Goal: Task Accomplishment & Management: Use online tool/utility

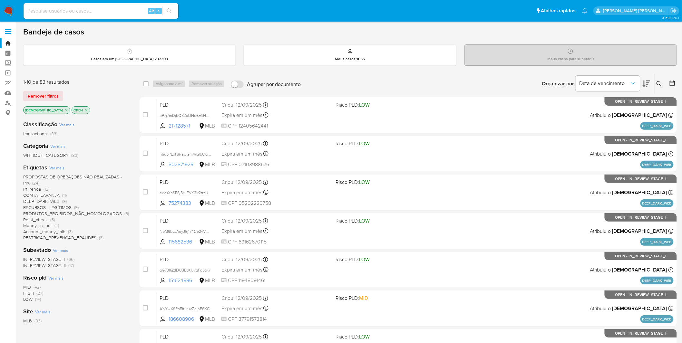
click at [53, 16] on div "Alt s" at bounding box center [101, 10] width 155 height 15
click at [52, 15] on div "Alt s" at bounding box center [101, 10] width 155 height 15
click at [58, 14] on input at bounding box center [101, 11] width 155 height 8
paste input "HPA95R6zN9IjWtc5kPq7psId"
type input "HPA95R6zN9IjWtc5kPq7psId"
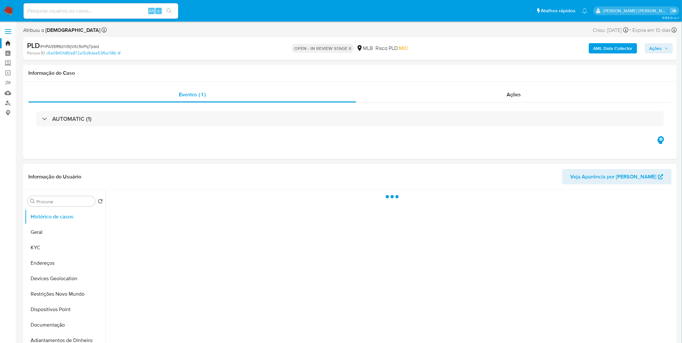
select select "10"
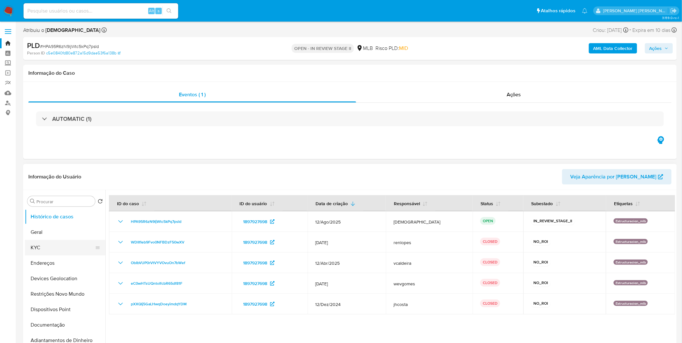
click at [64, 226] on button "KYC" at bounding box center [62, 247] width 75 height 15
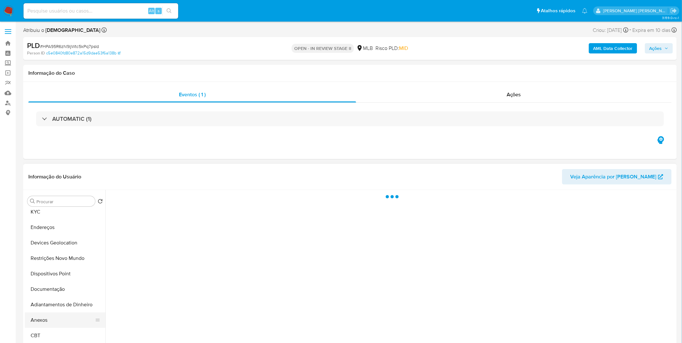
select select "10"
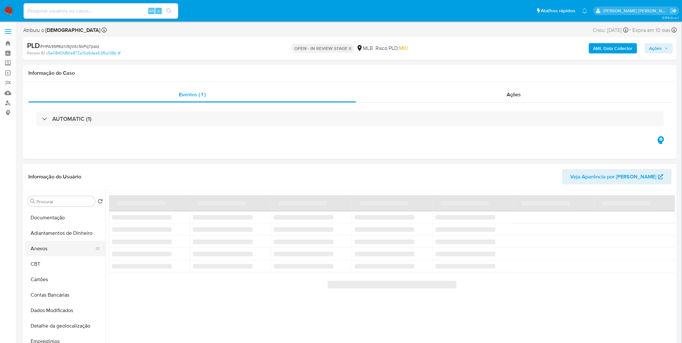
click at [58, 255] on button "Anexos" at bounding box center [62, 248] width 75 height 15
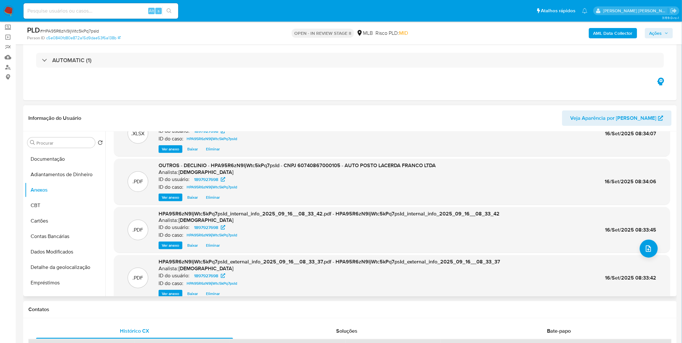
scroll to position [0, 0]
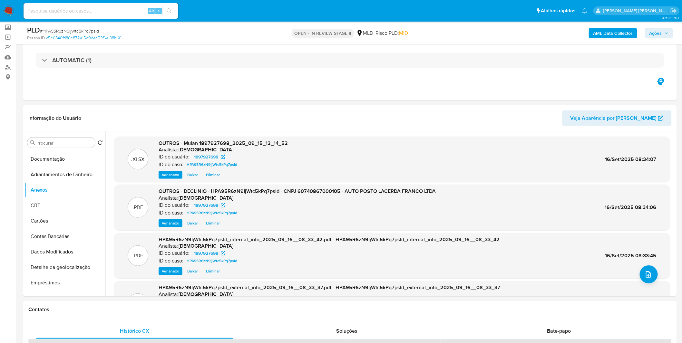
click at [657, 31] on span "Ações" at bounding box center [655, 33] width 13 height 10
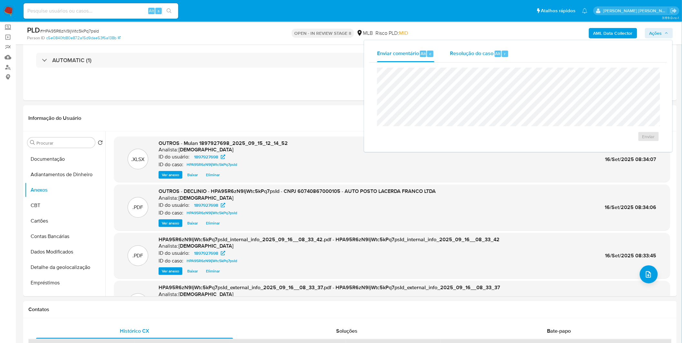
click at [467, 50] on span "Resolução do caso" at bounding box center [472, 53] width 44 height 7
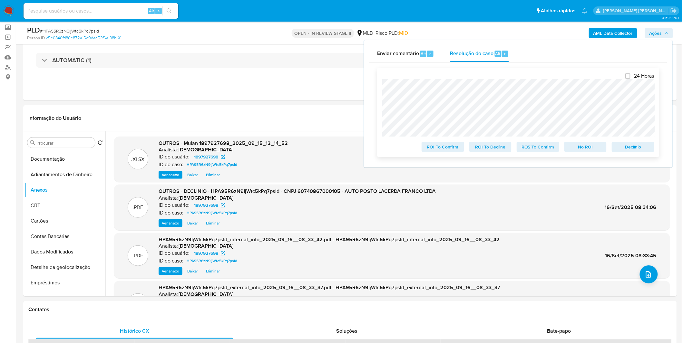
click at [576, 145] on span "No ROI" at bounding box center [586, 146] width 34 height 9
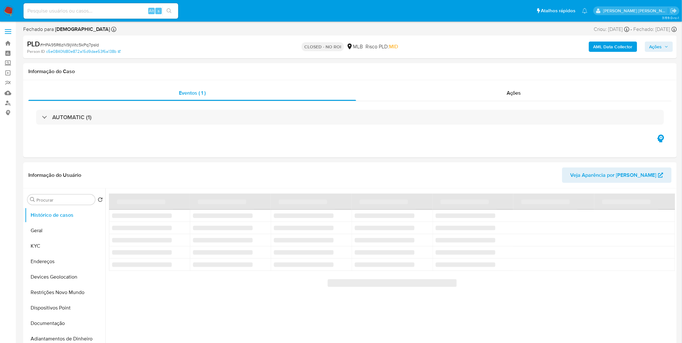
select select "10"
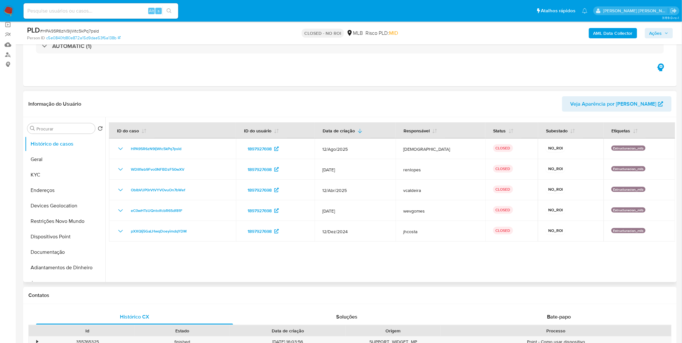
scroll to position [36, 0]
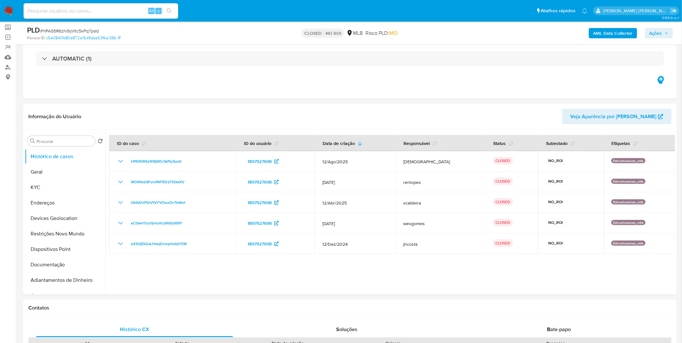
click at [14, 11] on img at bounding box center [8, 10] width 11 height 11
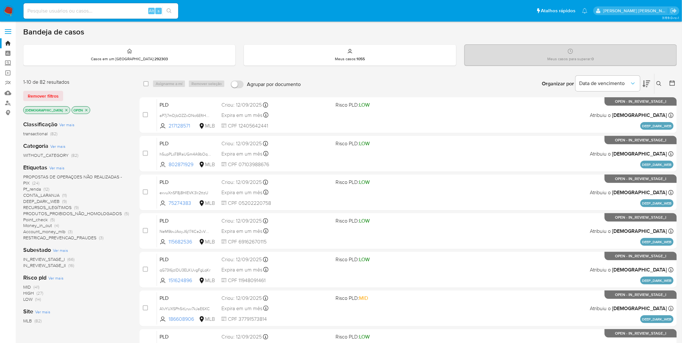
click at [86, 13] on input at bounding box center [101, 11] width 155 height 8
paste input "Y51Fts91gQ4BYTKBkmn5eTrR"
type input "Y51Fts91gQ4BYTKBkmn5eTrR"
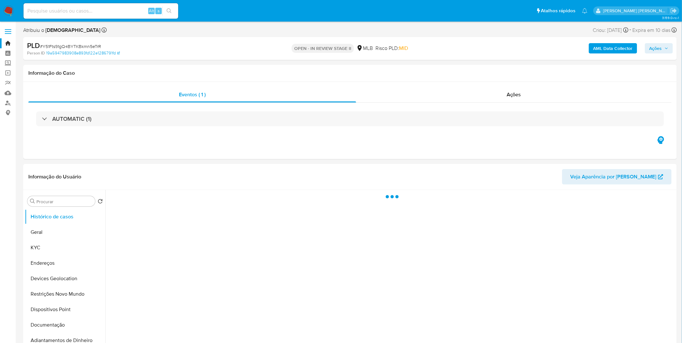
select select "10"
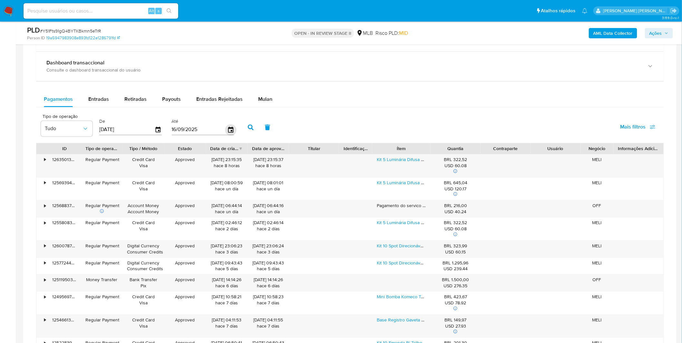
scroll to position [430, 0]
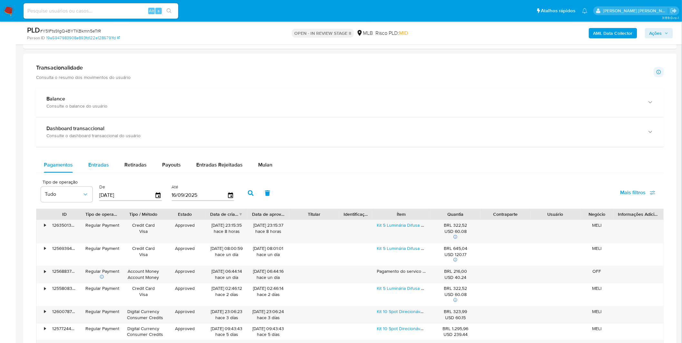
click at [101, 171] on div "Entradas" at bounding box center [98, 165] width 21 height 15
select select "10"
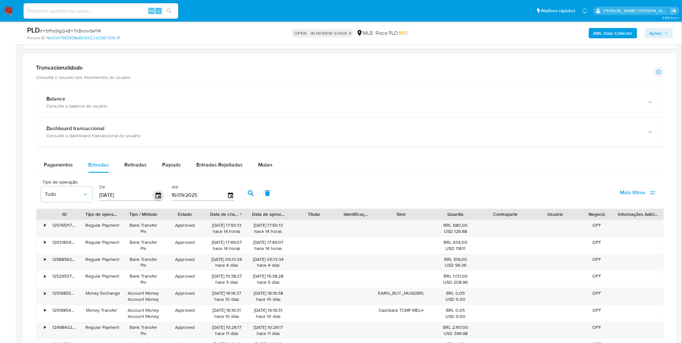
click at [153, 196] on div "[DATE]" at bounding box center [130, 195] width 63 height 10
click at [156, 196] on icon "button" at bounding box center [158, 195] width 11 height 11
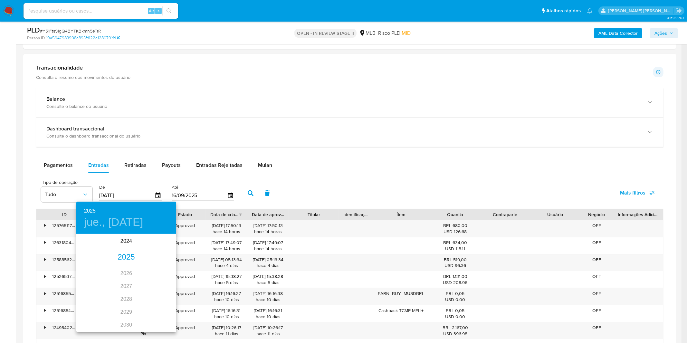
click at [127, 254] on div "2025" at bounding box center [126, 257] width 100 height 13
click at [128, 250] on div "feb." at bounding box center [126, 247] width 33 height 24
click at [151, 267] on span "1" at bounding box center [152, 268] width 12 height 6
type input "01/02/2025"
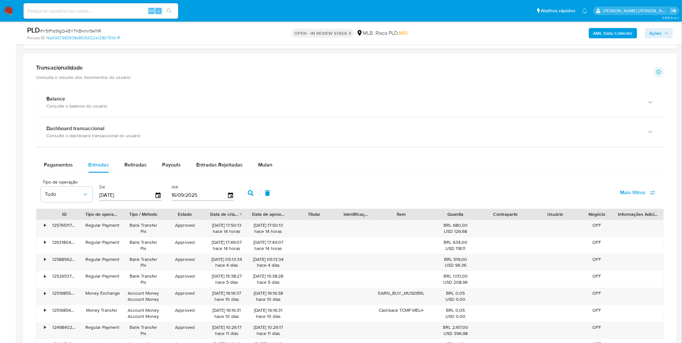
click at [243, 193] on button "button" at bounding box center [250, 193] width 17 height 15
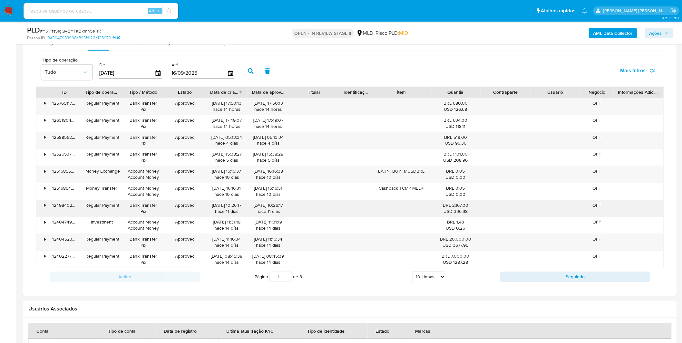
scroll to position [645, 0]
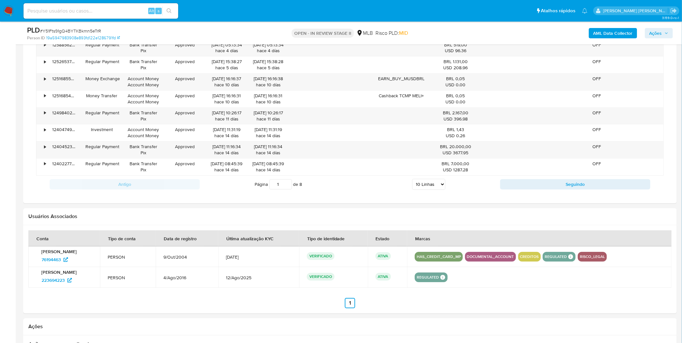
click at [424, 179] on div "Página 1 de 8 5 Linhas 10 Linhas 20 Linhas 25 Linhas 50 Linhas 100 Linhas" at bounding box center [350, 184] width 300 height 13
click at [426, 186] on select "5 Linhas 10 Linhas 20 Linhas 25 Linhas 50 Linhas 100 Linhas" at bounding box center [428, 184] width 33 height 11
select select "100"
click at [412, 180] on select "5 Linhas 10 Linhas 20 Linhas 25 Linhas 50 Linhas 100 Linhas" at bounding box center [428, 184] width 33 height 11
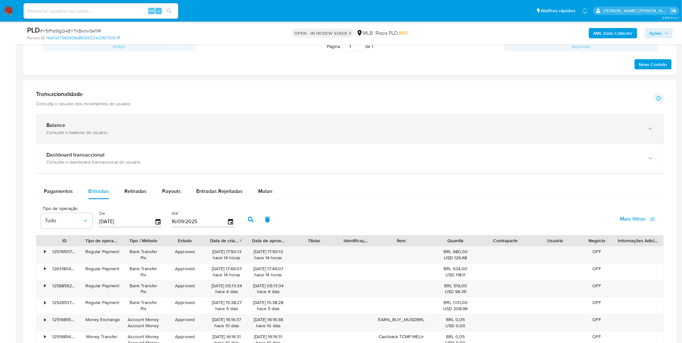
scroll to position [322, 0]
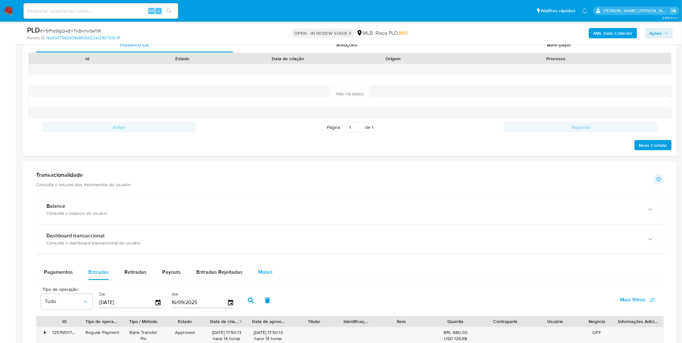
click at [269, 266] on div "Mulan" at bounding box center [265, 272] width 14 height 15
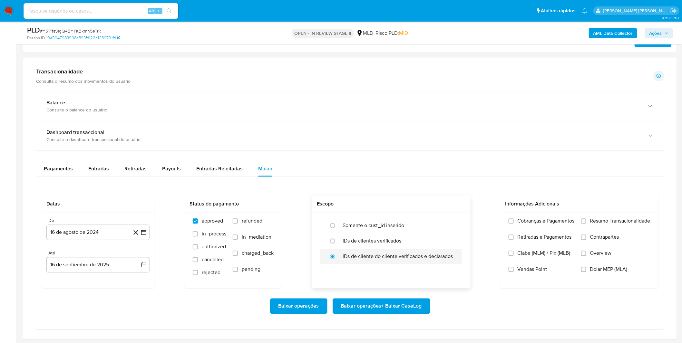
scroll to position [430, 0]
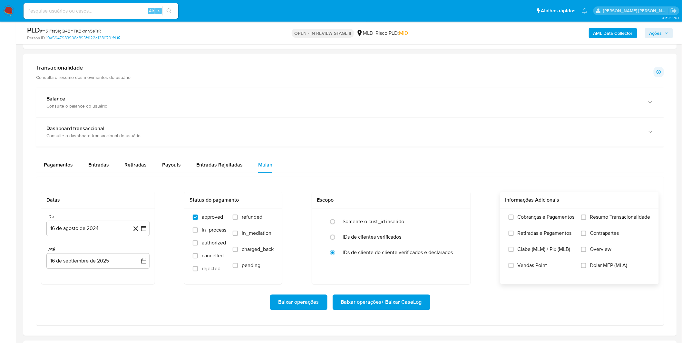
click at [538, 219] on span "Cobranças e Pagamentos" at bounding box center [546, 217] width 57 height 6
click at [514, 219] on input "Cobranças e Pagamentos" at bounding box center [511, 217] width 5 height 5
click at [536, 233] on span "Retiradas e Pagamentos" at bounding box center [545, 233] width 54 height 6
click at [514, 233] on input "Retiradas e Pagamentos" at bounding box center [511, 233] width 5 height 5
click at [590, 223] on label "Resumo Transacionalidade" at bounding box center [615, 222] width 69 height 16
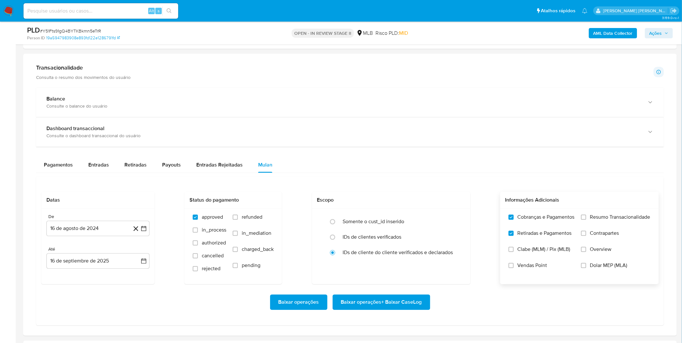
click at [586, 220] on input "Resumo Transacionalidade" at bounding box center [583, 217] width 5 height 5
click at [590, 232] on span "Contrapartes" at bounding box center [604, 233] width 29 height 6
click at [586, 232] on input "Contrapartes" at bounding box center [583, 233] width 5 height 5
click at [78, 233] on button "16 de agosto de 2024" at bounding box center [97, 228] width 103 height 15
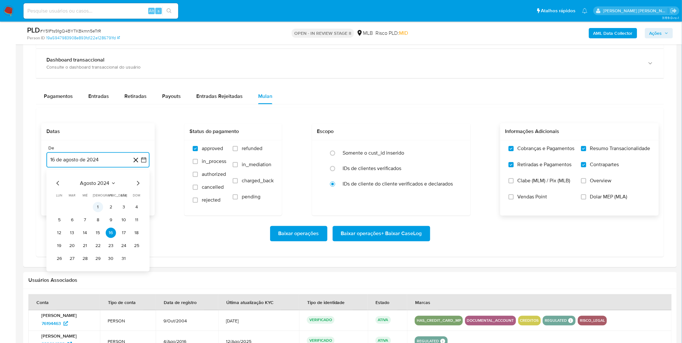
scroll to position [501, 0]
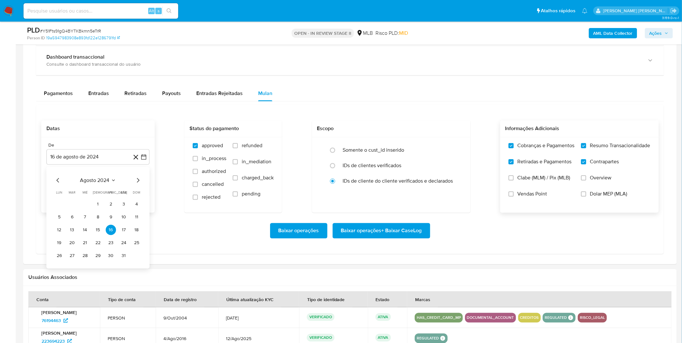
click at [105, 185] on div "agosto 2024 agosto 2024 lun lunes mar martes mié miércoles jue jueves vie viern…" at bounding box center [98, 219] width 88 height 84
click at [107, 177] on span "agosto 2024" at bounding box center [94, 180] width 29 height 6
click at [135, 180] on icon "Año siguiente" at bounding box center [137, 181] width 8 height 8
click at [124, 223] on span "jun" at bounding box center [124, 221] width 7 height 5
click at [132, 202] on button "1" at bounding box center [136, 204] width 10 height 10
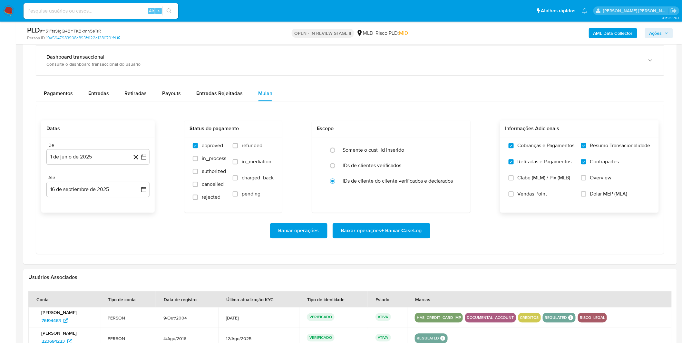
click at [126, 217] on div "Baixar operações Baixar operações + Baixar CaseLog" at bounding box center [349, 231] width 617 height 36
click at [383, 231] on span "Baixar operações + Baixar CaseLog" at bounding box center [381, 231] width 81 height 14
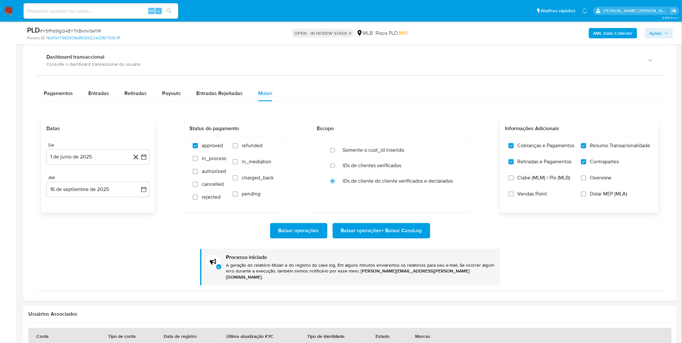
click at [127, 9] on input at bounding box center [101, 11] width 155 height 8
paste input "vrLUadMVB0TvA1bnwkLERtW6"
type input "vrLUadMVB0TvA1bnwkLERtW6"
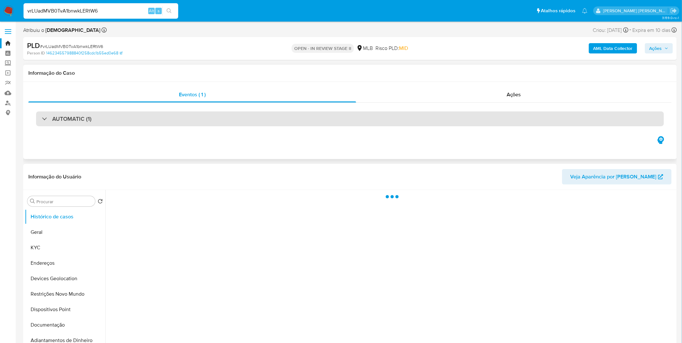
select select "10"
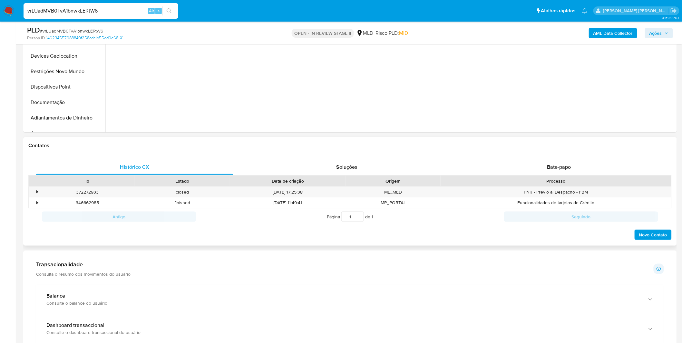
scroll to position [215, 0]
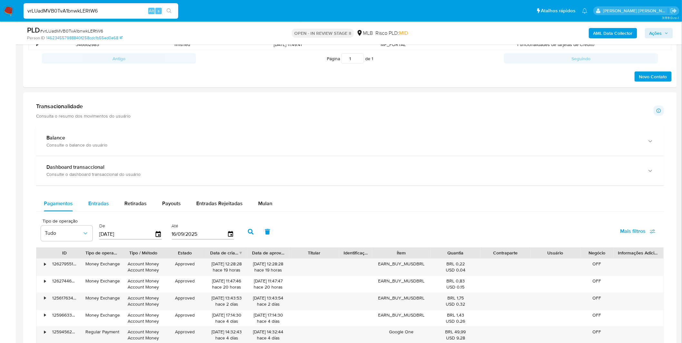
click at [91, 201] on span "Entradas" at bounding box center [98, 203] width 21 height 7
select select "10"
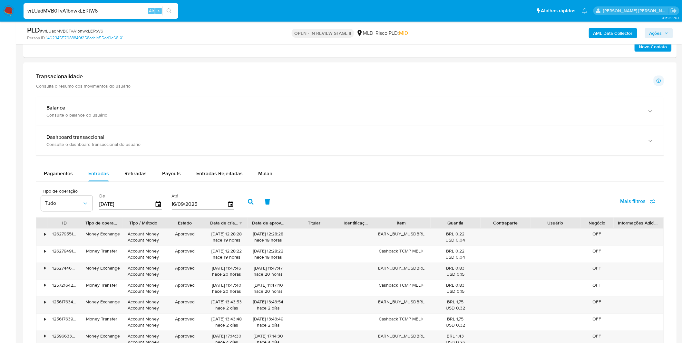
scroll to position [430, 0]
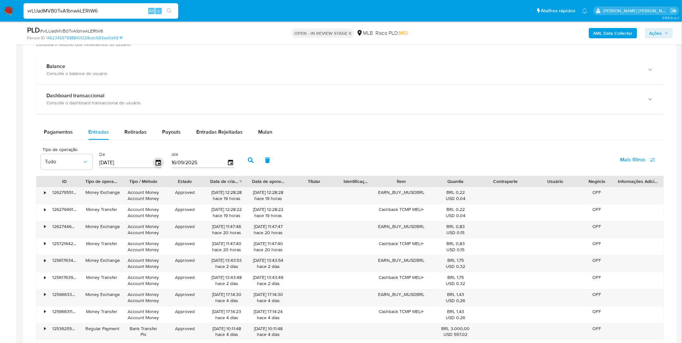
click at [157, 164] on icon "button" at bounding box center [158, 163] width 5 height 6
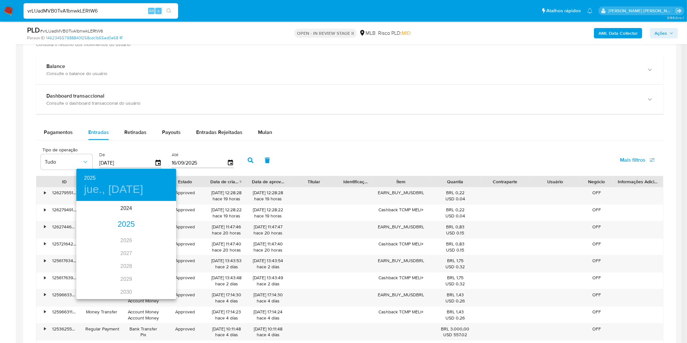
click at [123, 220] on div "2025" at bounding box center [126, 224] width 100 height 13
click at [93, 215] on div "ene." at bounding box center [92, 214] width 33 height 24
click at [111, 231] on button "1" at bounding box center [114, 236] width 12 height 12
type input "01/01/2025"
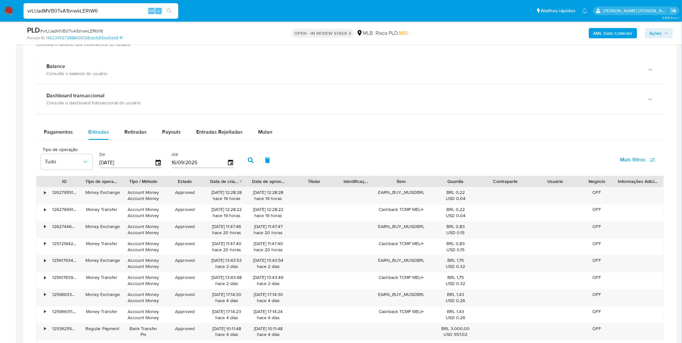
click at [252, 164] on button "button" at bounding box center [250, 160] width 17 height 15
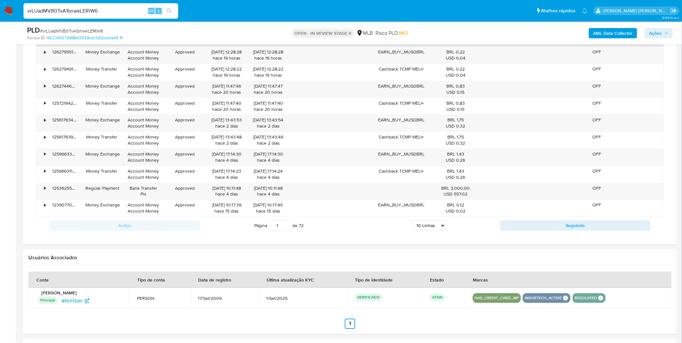
scroll to position [573, 0]
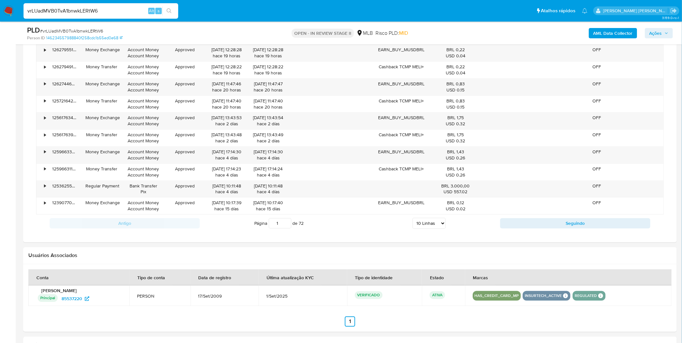
click at [419, 223] on select "5 Linhas 10 Linhas 20 Linhas 25 Linhas 50 Linhas 100 Linhas" at bounding box center [429, 223] width 33 height 11
select select "100"
click at [413, 219] on select "5 Linhas 10 Linhas 20 Linhas 25 Linhas 50 Linhas 100 Linhas" at bounding box center [429, 223] width 33 height 11
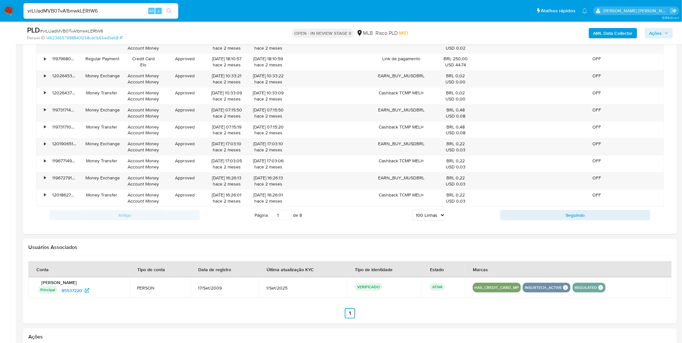
scroll to position [2042, 0]
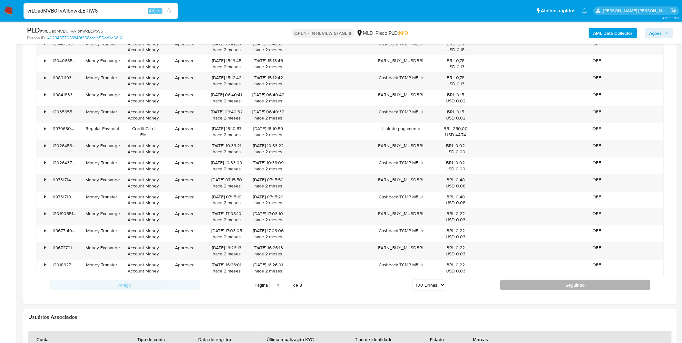
click at [517, 285] on button "Seguindo" at bounding box center [575, 285] width 150 height 10
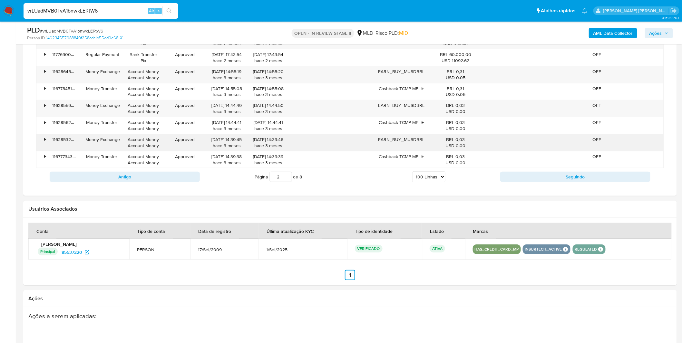
scroll to position [2149, 0]
click at [536, 187] on div "Antigo Página 2 de 8 5 Linhas 10 Linhas 20 Linhas 25 Linhas 50 Linhas 100 Linha…" at bounding box center [350, 177] width 628 height 17
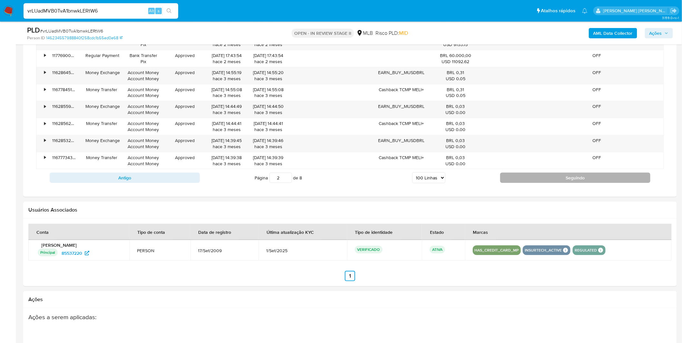
click at [536, 183] on button "Seguindo" at bounding box center [575, 178] width 150 height 10
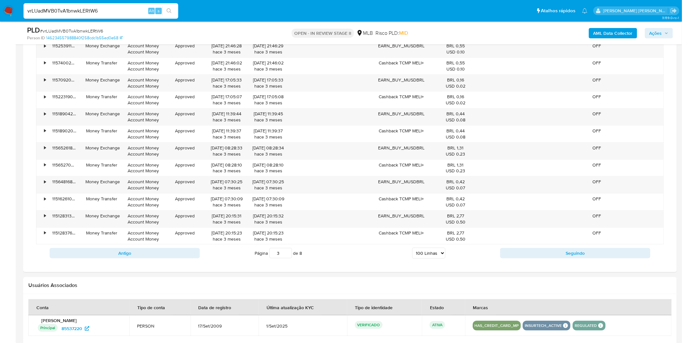
scroll to position [2077, 0]
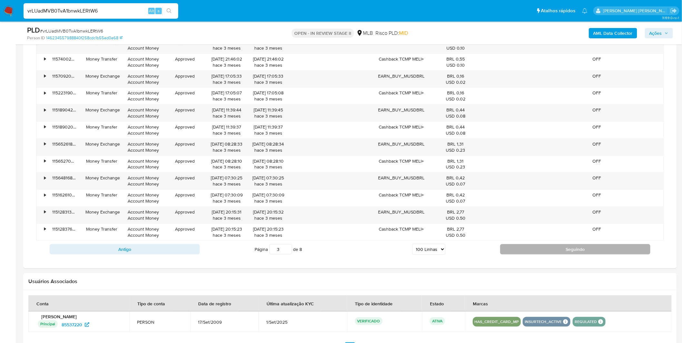
click at [529, 252] on button "Seguindo" at bounding box center [575, 249] width 150 height 10
type input "4"
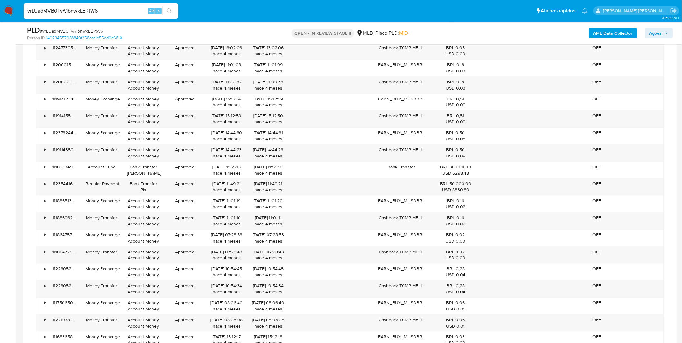
scroll to position [1591, 0]
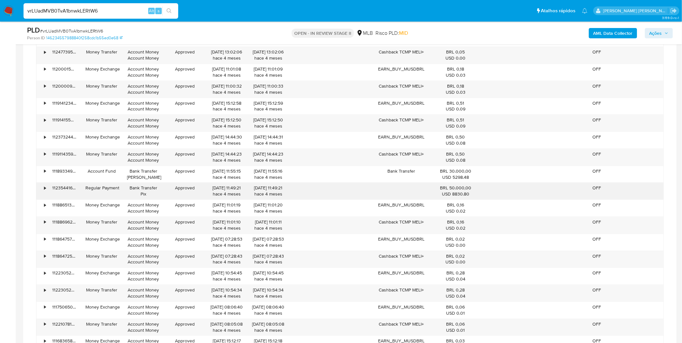
click at [207, 195] on div "• 112354416010 Regular Payment Bank Transfer Pix Approved 21/05/2025 11:49:21 h…" at bounding box center [349, 191] width 627 height 17
click at [207, 195] on div "21/05/2025 11:49:21 hace 4 meses" at bounding box center [227, 191] width 42 height 17
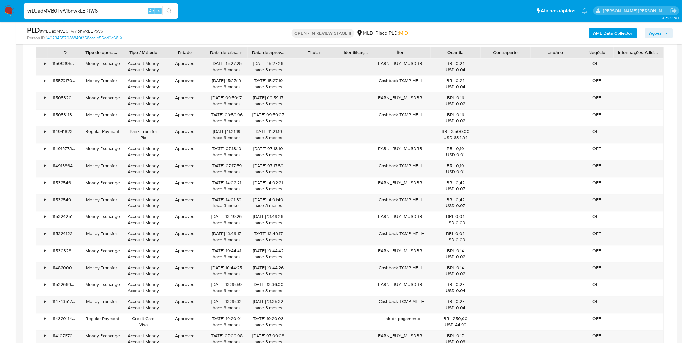
scroll to position [481, 0]
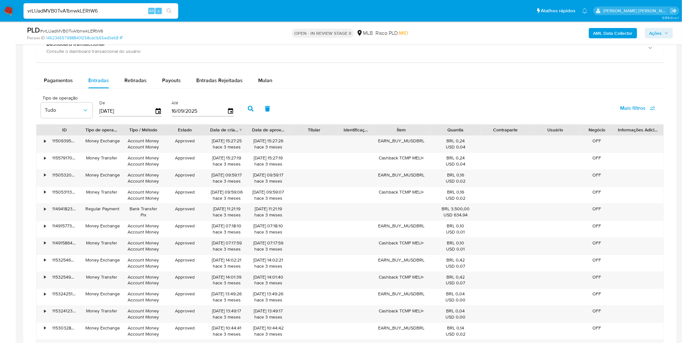
click at [266, 83] on span "Mulan" at bounding box center [265, 80] width 14 height 7
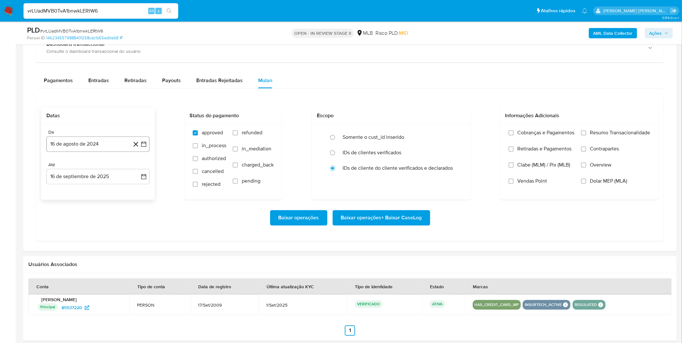
click at [107, 146] on button "16 de agosto de 2024" at bounding box center [97, 144] width 103 height 15
click at [59, 171] on icon "Mes anterior" at bounding box center [58, 168] width 8 height 8
click at [105, 166] on span "junio 2024" at bounding box center [95, 168] width 26 height 6
click at [134, 169] on icon "Año siguiente" at bounding box center [137, 168] width 8 height 8
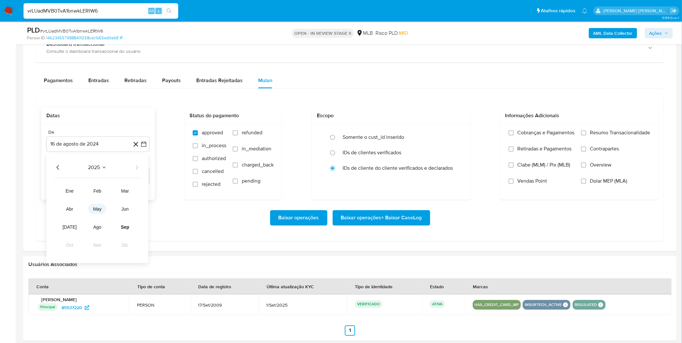
click at [102, 211] on button "may" at bounding box center [97, 209] width 18 height 10
click at [100, 194] on button "1" at bounding box center [98, 192] width 10 height 10
click at [88, 217] on div "Baixar operações Baixar operações + Baixar CaseLog" at bounding box center [349, 217] width 617 height 15
click at [562, 138] on label "Cobranças e Pagamentos" at bounding box center [542, 138] width 66 height 16
click at [514, 136] on input "Cobranças e Pagamentos" at bounding box center [511, 133] width 5 height 5
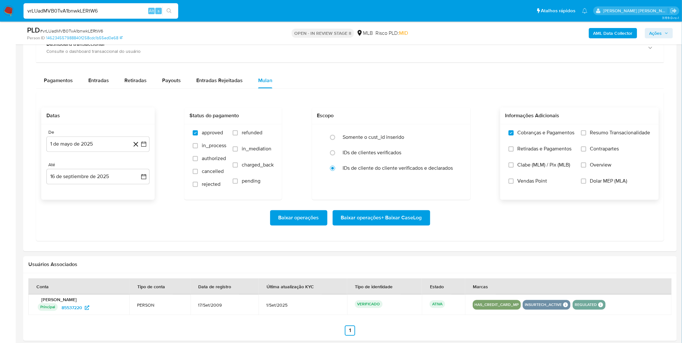
click at [559, 152] on span "Retiradas e Pagamentos" at bounding box center [545, 149] width 54 height 6
click at [514, 152] on input "Retiradas e Pagamentos" at bounding box center [511, 149] width 5 height 5
click at [606, 143] on label "Resumo Transacionalidade" at bounding box center [615, 138] width 69 height 16
click at [586, 136] on input "Resumo Transacionalidade" at bounding box center [583, 133] width 5 height 5
click at [604, 150] on span "Contrapartes" at bounding box center [604, 149] width 29 height 6
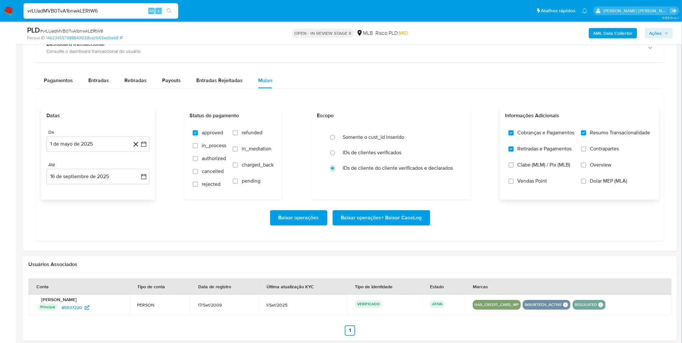
click at [586, 150] on input "Contrapartes" at bounding box center [583, 149] width 5 height 5
click at [412, 219] on span "Baixar operações + Baixar CaseLog" at bounding box center [381, 218] width 81 height 14
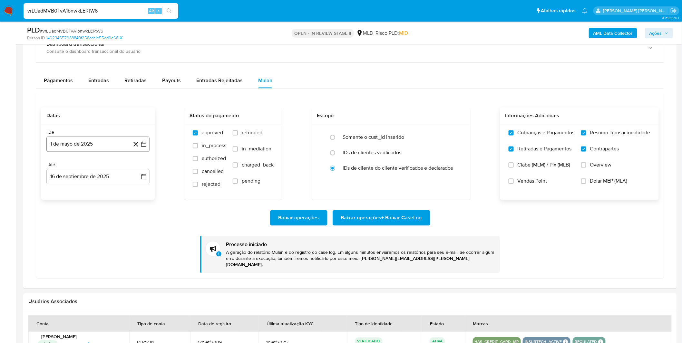
click at [107, 150] on button "1 de mayo de 2025" at bounding box center [97, 144] width 103 height 15
click at [134, 169] on icon "Mes siguiente" at bounding box center [138, 168] width 8 height 8
click at [59, 168] on icon "Mes anterior" at bounding box center [58, 168] width 8 height 8
click at [134, 193] on button "1" at bounding box center [136, 192] width 10 height 10
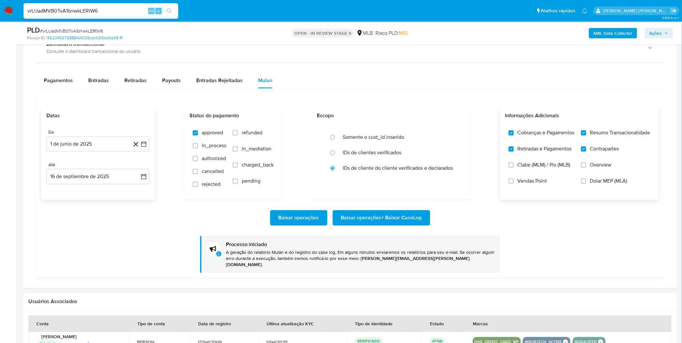
drag, startPoint x: 122, startPoint y: 209, endPoint x: 177, endPoint y: 208, distance: 55.4
click at [122, 209] on div "Baixar operações Baixar operações + Baixar CaseLog Processo iniciado A geração …" at bounding box center [349, 236] width 617 height 73
click at [384, 217] on span "Baixar operações + Baixar CaseLog" at bounding box center [381, 218] width 81 height 14
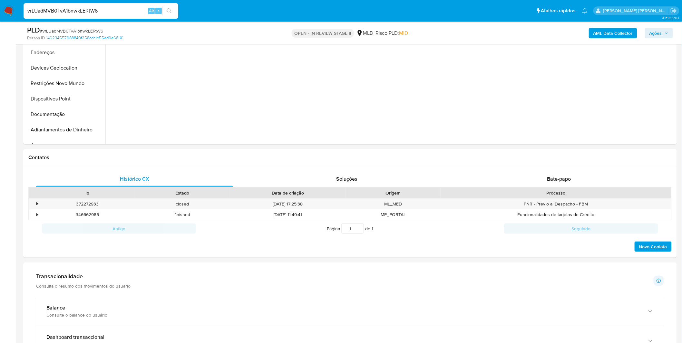
scroll to position [87, 0]
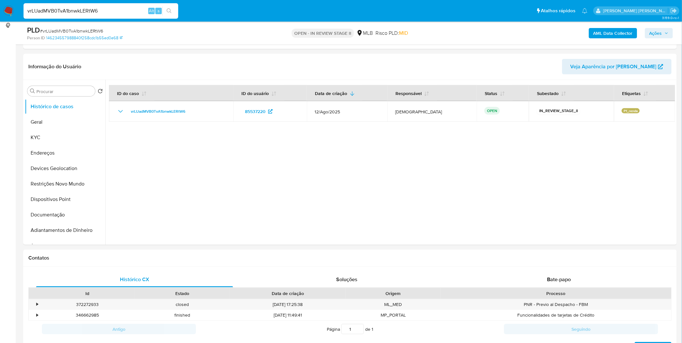
click at [60, 14] on input "vrLUadMVB0TvA1bnwkLERtW6" at bounding box center [101, 11] width 155 height 8
paste input "zpqpvfSKPwQTycsvTdpcS5R"
type input "zpqpvfSKPwQTycsvTdpcS5R6"
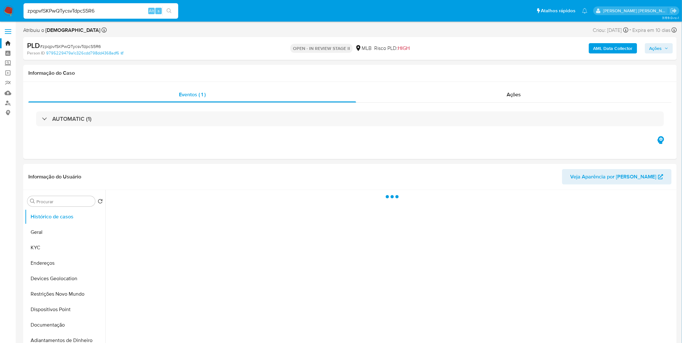
select select "10"
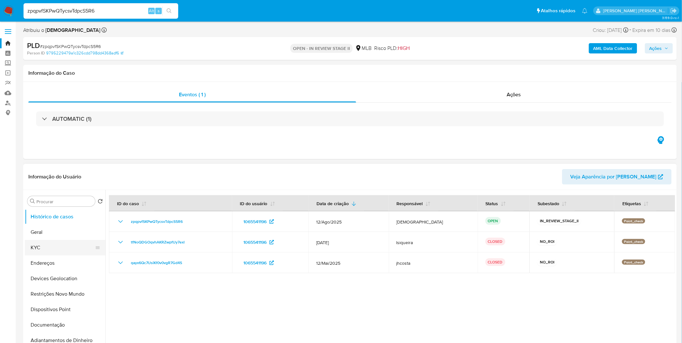
click at [52, 245] on button "KYC" at bounding box center [62, 247] width 75 height 15
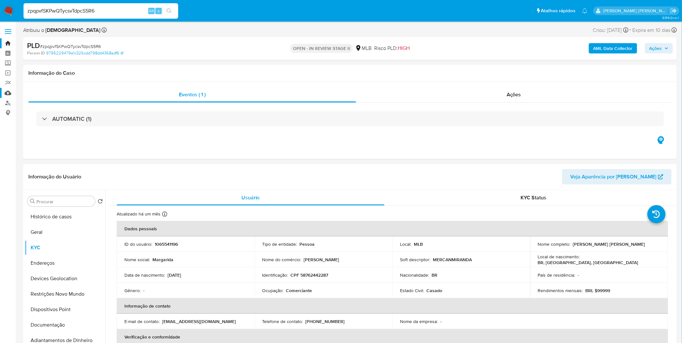
click at [10, 93] on link "Mulan" at bounding box center [38, 93] width 77 height 10
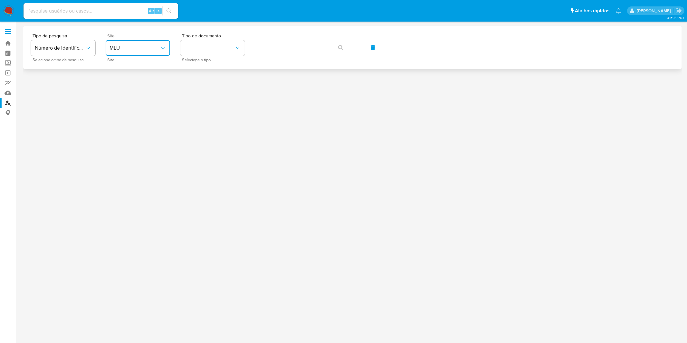
click at [161, 49] on icon "site_id" at bounding box center [163, 48] width 6 height 6
click at [136, 52] on button "MLU" at bounding box center [138, 47] width 64 height 15
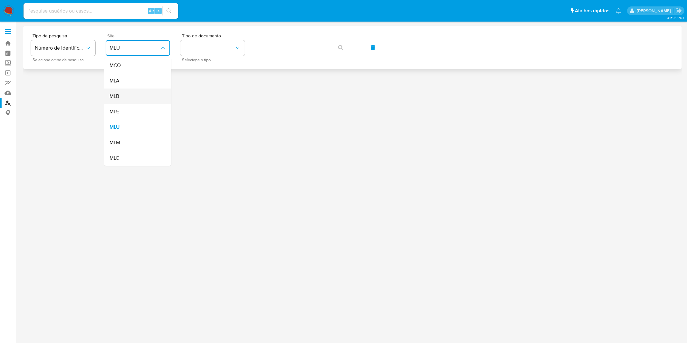
click at [128, 98] on div "MLB" at bounding box center [136, 96] width 53 height 15
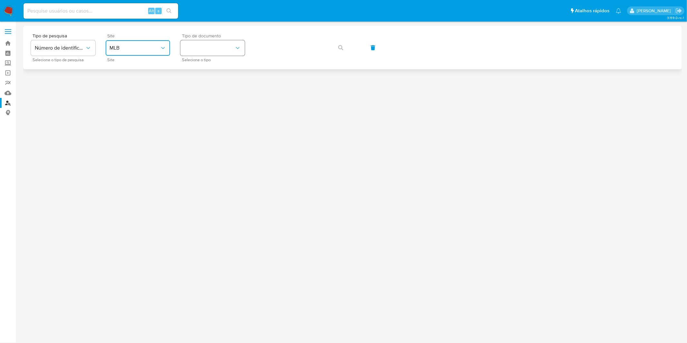
click at [240, 41] on button "identificationType" at bounding box center [212, 47] width 64 height 15
click at [236, 79] on div "CNPJ CNPJ" at bounding box center [210, 69] width 53 height 22
click at [236, 81] on div at bounding box center [352, 171] width 659 height 290
click at [221, 44] on button "CNPJ" at bounding box center [212, 47] width 64 height 15
click at [217, 87] on div "CPF CPF" at bounding box center [210, 91] width 53 height 22
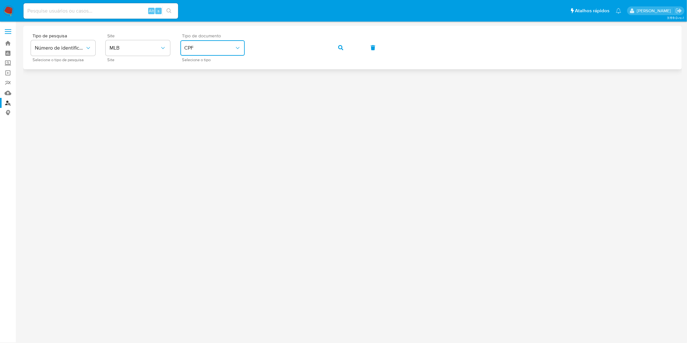
click at [331, 46] on button "button" at bounding box center [341, 47] width 22 height 15
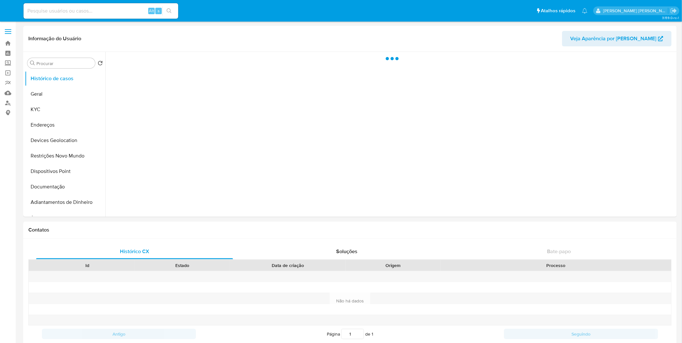
select select "10"
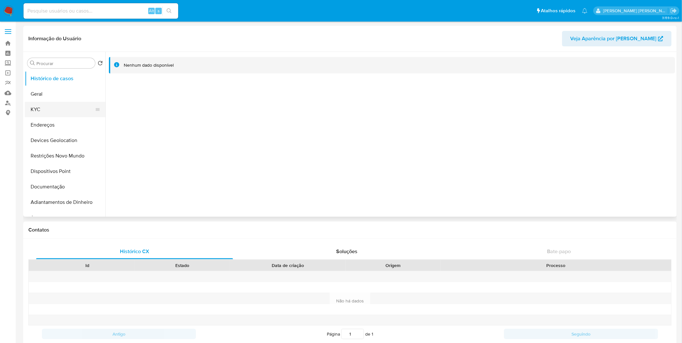
click at [68, 112] on button "KYC" at bounding box center [62, 109] width 75 height 15
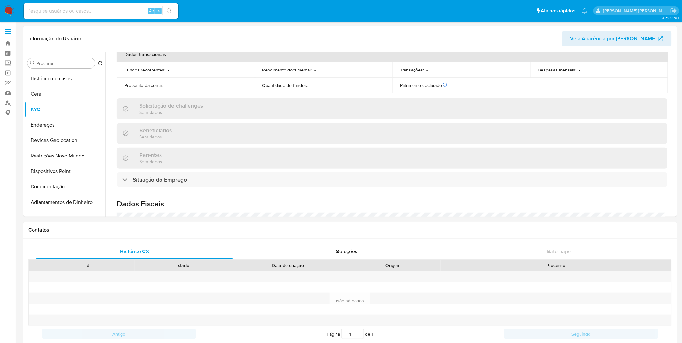
scroll to position [281, 0]
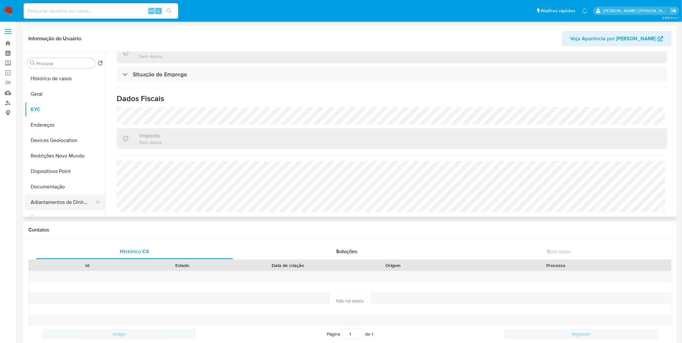
click at [55, 195] on button "Adiantamentos de Dinheiro" at bounding box center [62, 202] width 75 height 15
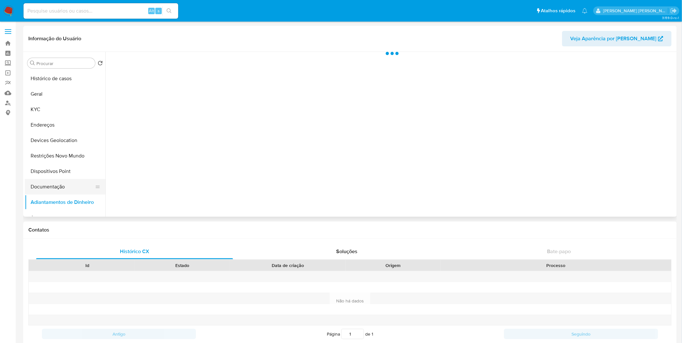
scroll to position [0, 0]
click at [53, 192] on button "Documentação" at bounding box center [62, 186] width 75 height 15
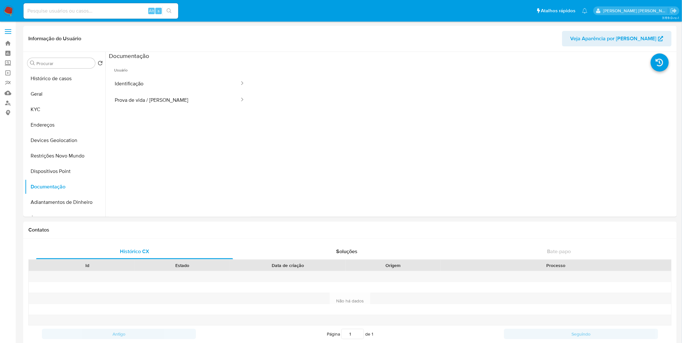
click at [153, 104] on button "Prova de vida / [PERSON_NAME]" at bounding box center [174, 100] width 131 height 16
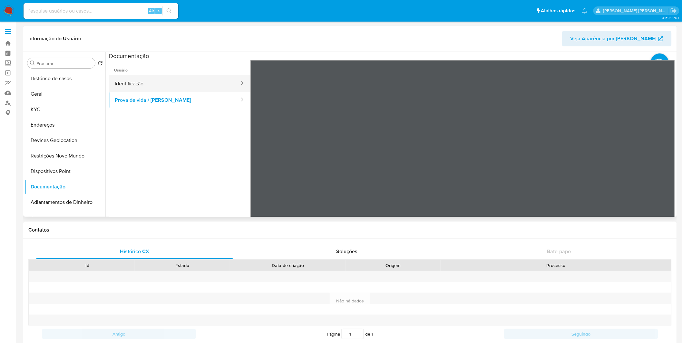
click at [160, 86] on button "Identificação" at bounding box center [174, 83] width 131 height 16
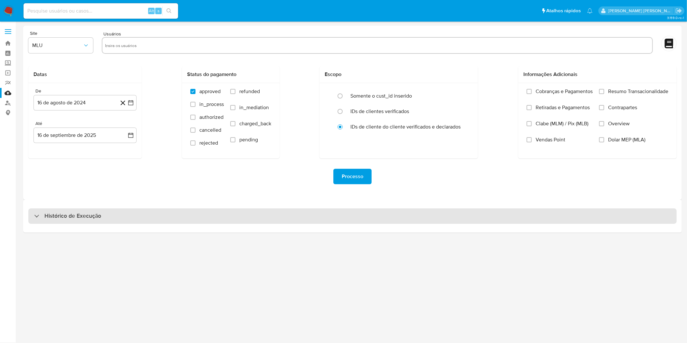
click at [190, 223] on div "Histórico de Execução" at bounding box center [352, 216] width 649 height 15
select select "10"
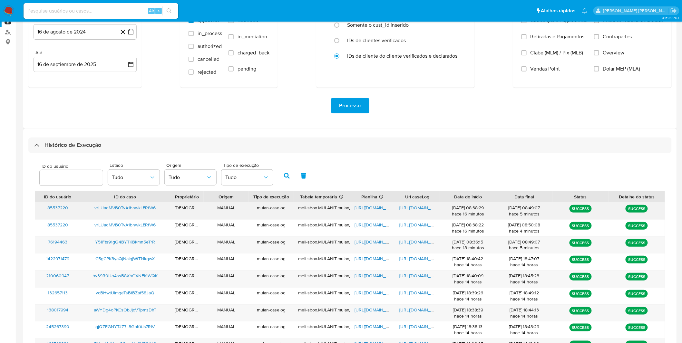
scroll to position [72, 0]
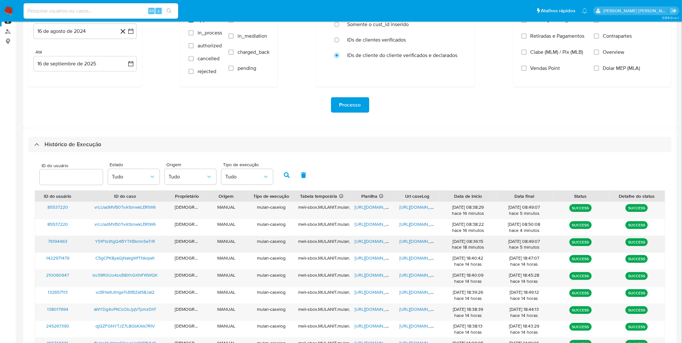
click at [432, 240] on span "https://docs.google.com/document/d/1J7EjrUGGLokdm6eHzaPrV_iiMwzd1qVgXFIpiL-vFY0…" at bounding box center [422, 241] width 44 height 6
click at [119, 243] on span "Y51Fts91gQ4BYTKBkmn5eTrR" at bounding box center [125, 241] width 60 height 6
click at [122, 243] on span "Y51Fts91gQ4BYTKBkmn5eTrR" at bounding box center [125, 241] width 60 height 6
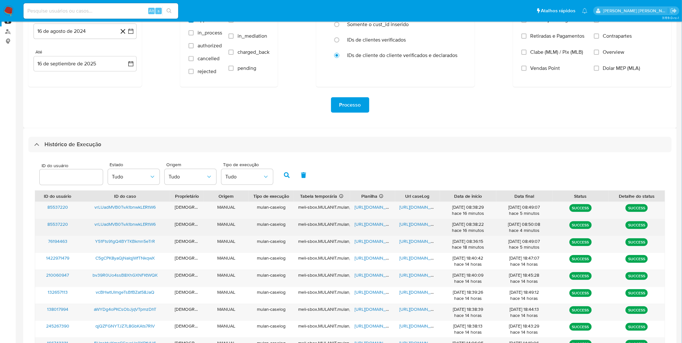
click at [421, 224] on span "https://docs.google.com/document/d/1nx3Bd-btx1R8xXSuHftZO9EFY1xJ4inJ8UcdY_1RYVQ…" at bounding box center [422, 224] width 44 height 6
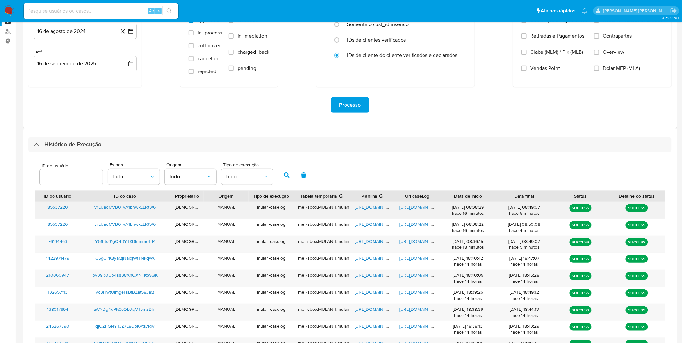
click at [403, 207] on span "https://docs.google.com/document/d/1fUI_tyCWsp5vYKEg7ekjjNS7jZylxYFOSMMfRcPNp_g…" at bounding box center [422, 207] width 44 height 6
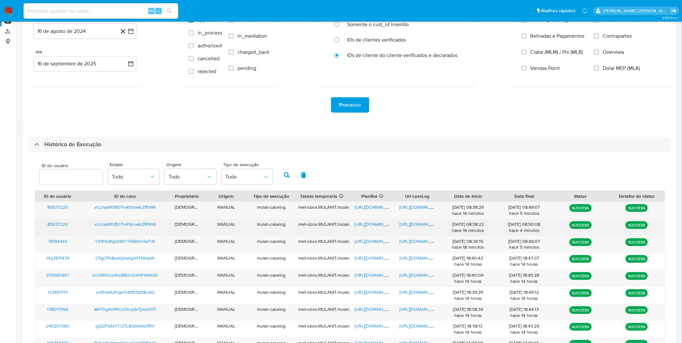
click at [368, 225] on span "https://docs.google.com/spreadsheets/d/1SKSguRPa9ubxWjmcdeBDkQl2i7zWy5-mNYrX62m…" at bounding box center [377, 224] width 44 height 6
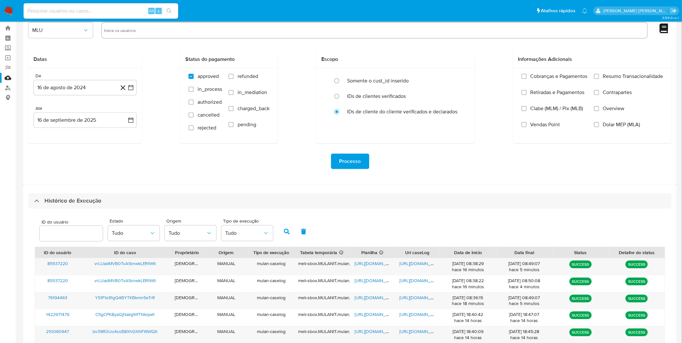
scroll to position [0, 0]
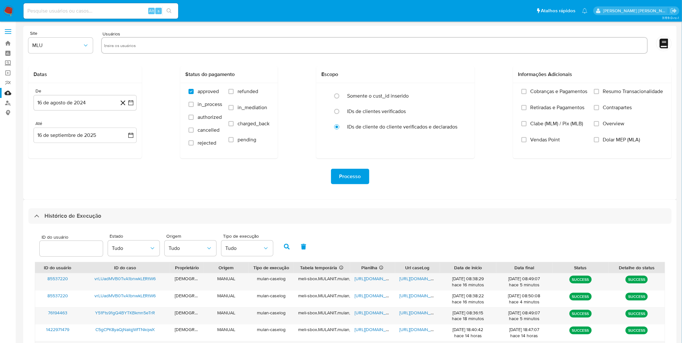
click at [9, 5] on nav "Pausado Ver notificaciones Alt s Atalhos rápidos Presiona las siguientes teclas…" at bounding box center [341, 11] width 682 height 22
click at [9, 5] on img at bounding box center [8, 10] width 11 height 11
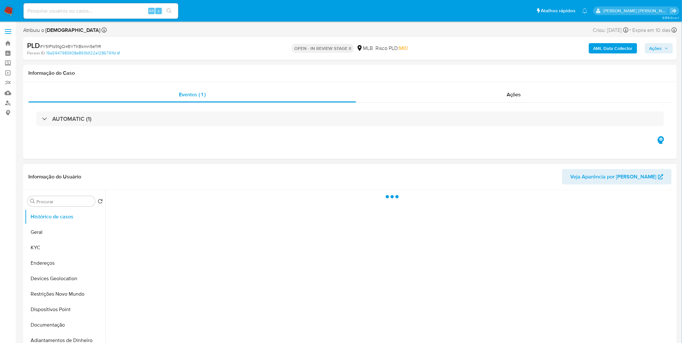
select select "10"
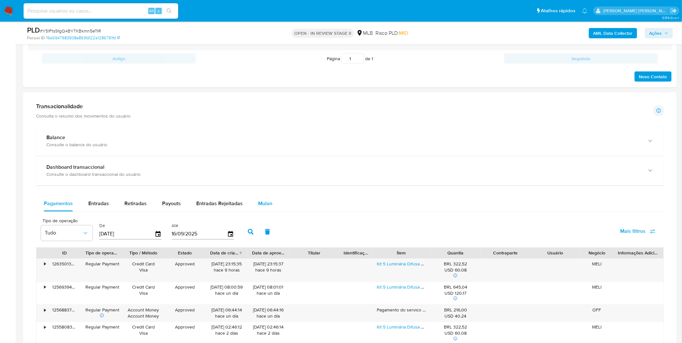
scroll to position [430, 0]
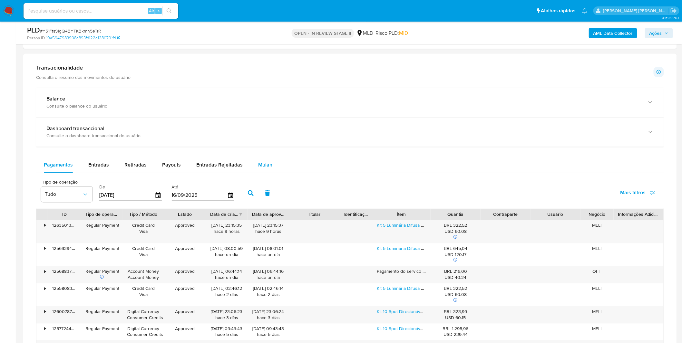
click at [265, 167] on span "Mulan" at bounding box center [265, 164] width 14 height 7
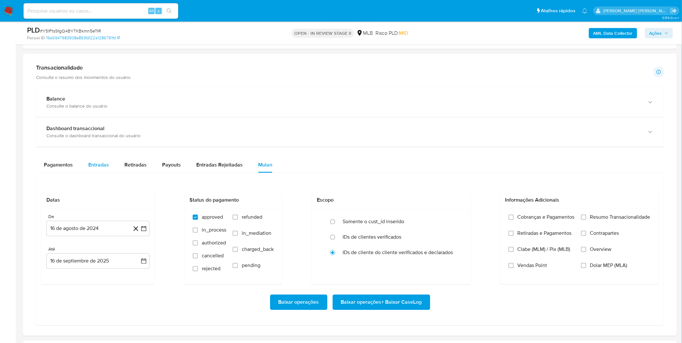
click at [112, 169] on button "Entradas" at bounding box center [99, 165] width 36 height 15
select select "10"
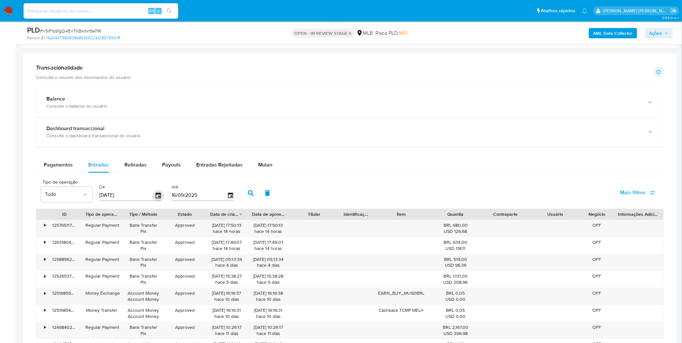
click at [155, 196] on icon "button" at bounding box center [158, 195] width 11 height 11
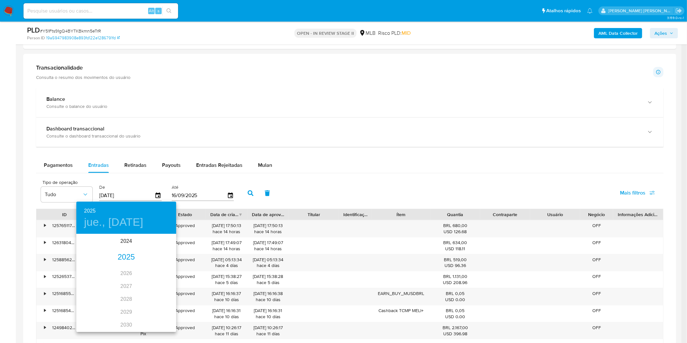
click at [122, 253] on div "2025" at bounding box center [126, 257] width 100 height 13
click at [98, 248] on div "ene." at bounding box center [92, 247] width 33 height 24
click at [112, 268] on p "1" at bounding box center [113, 268] width 3 height 6
type input "[DATE]"
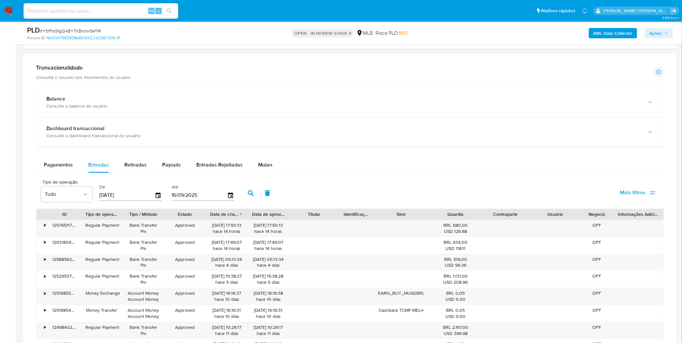
click at [243, 194] on button "button" at bounding box center [250, 193] width 17 height 15
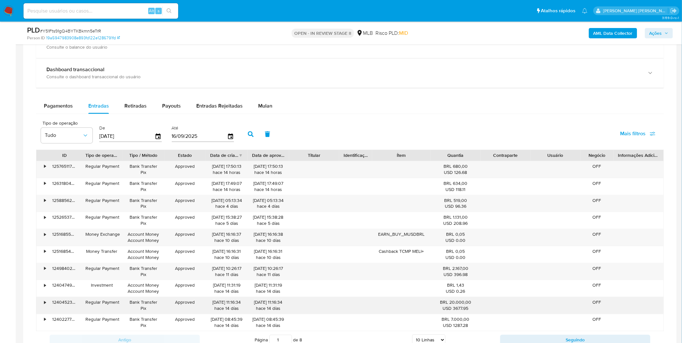
scroll to position [608, 0]
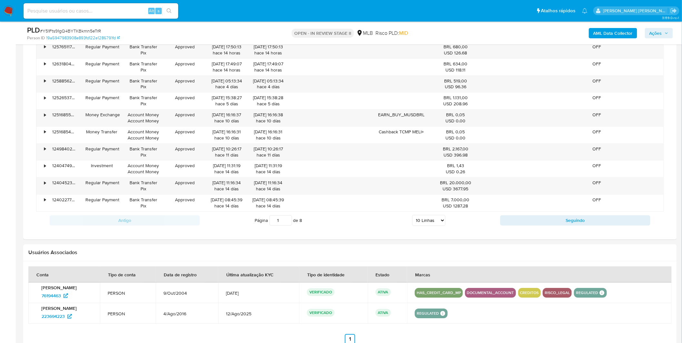
click at [445, 221] on div "Página 1 de 8 5 Linhas 10 Linhas 20 Linhas 25 Linhas 50 Linhas 100 Linhas" at bounding box center [350, 220] width 300 height 13
click at [439, 220] on select "5 Linhas 10 Linhas 20 Linhas 25 Linhas 50 Linhas 100 Linhas" at bounding box center [428, 220] width 33 height 11
select select "100"
click at [412, 216] on select "5 Linhas 10 Linhas 20 Linhas 25 Linhas 50 Linhas 100 Linhas" at bounding box center [428, 220] width 33 height 11
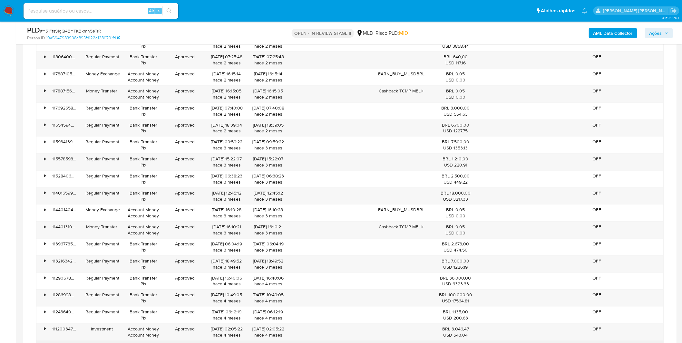
scroll to position [1110, 0]
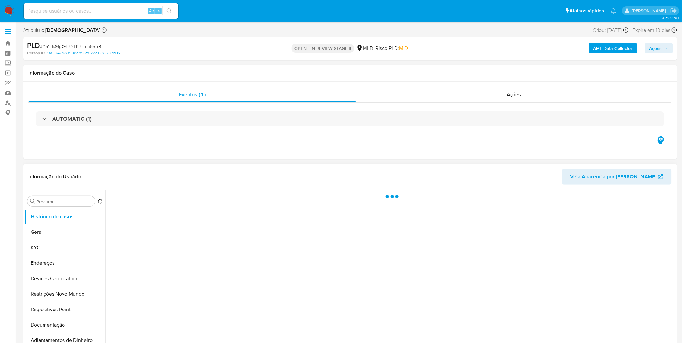
select select "10"
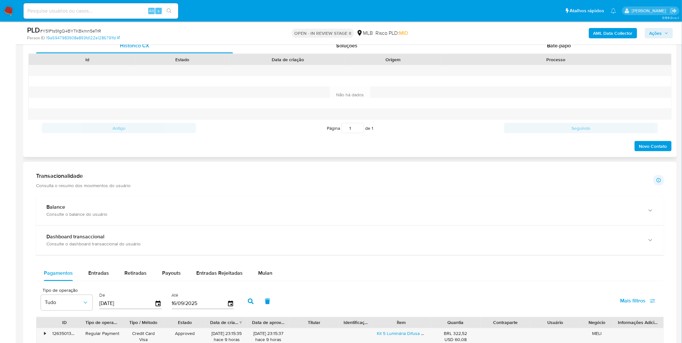
scroll to position [394, 0]
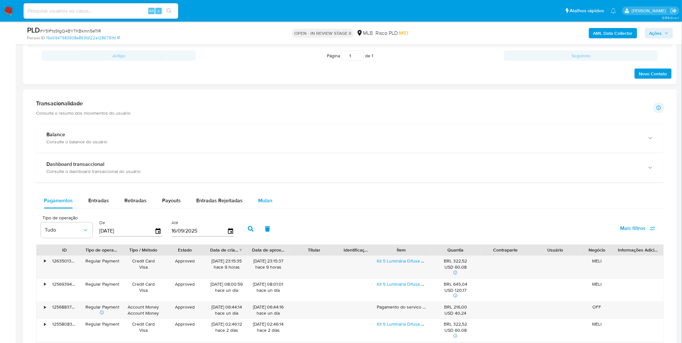
click at [268, 198] on span "Mulan" at bounding box center [265, 200] width 14 height 7
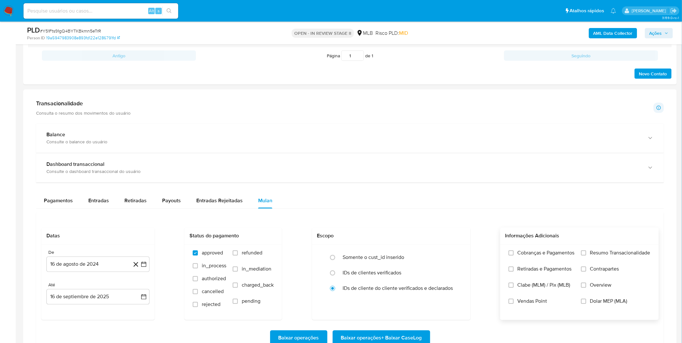
click at [548, 255] on span "Cobranças e Pagamentos" at bounding box center [546, 253] width 57 height 6
click at [514, 255] on input "Cobranças e Pagamentos" at bounding box center [511, 253] width 5 height 5
click at [548, 270] on span "Retiradas e Pagamentos" at bounding box center [545, 269] width 54 height 6
click at [514, 270] on input "Retiradas e Pagamentos" at bounding box center [511, 269] width 5 height 5
click at [589, 262] on label "Resumo Transacionalidade" at bounding box center [615, 258] width 69 height 16
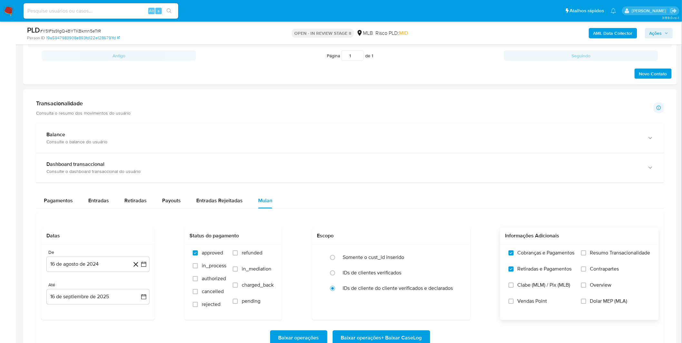
click at [586, 256] on input "Resumo Transacionalidade" at bounding box center [583, 253] width 5 height 5
click at [592, 271] on span "Contrapartes" at bounding box center [604, 269] width 29 height 6
click at [586, 271] on input "Contrapartes" at bounding box center [583, 269] width 5 height 5
click at [60, 271] on button "16 de agosto de 2024" at bounding box center [97, 264] width 103 height 15
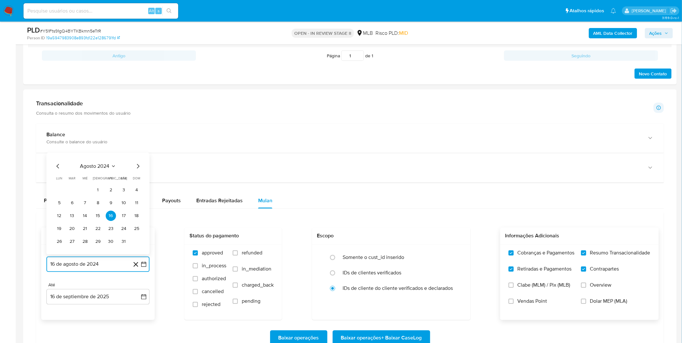
click at [95, 168] on span "agosto 2024" at bounding box center [94, 166] width 29 height 6
click at [136, 161] on icon "Año siguiente" at bounding box center [137, 159] width 3 height 5
click at [93, 200] on span "may" at bounding box center [97, 200] width 8 height 5
click at [101, 189] on td "1" at bounding box center [98, 190] width 10 height 10
click at [101, 189] on button "1" at bounding box center [98, 190] width 10 height 10
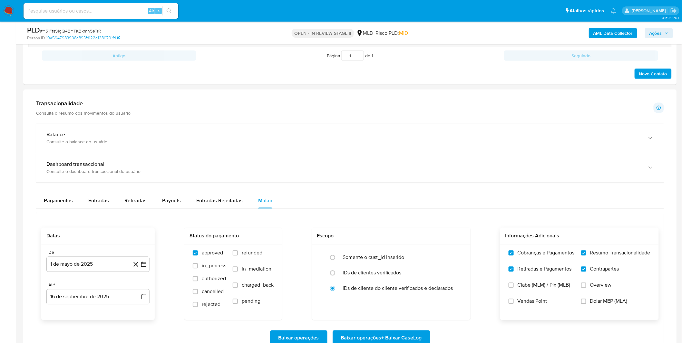
click at [163, 241] on div "Datas De 1 de mayo de 2025 1-05-2025 Até 16 de septiembre de 2025 16-09-2025 St…" at bounding box center [349, 274] width 617 height 92
click at [397, 338] on span "Baixar operações + Baixar CaseLog" at bounding box center [381, 338] width 81 height 14
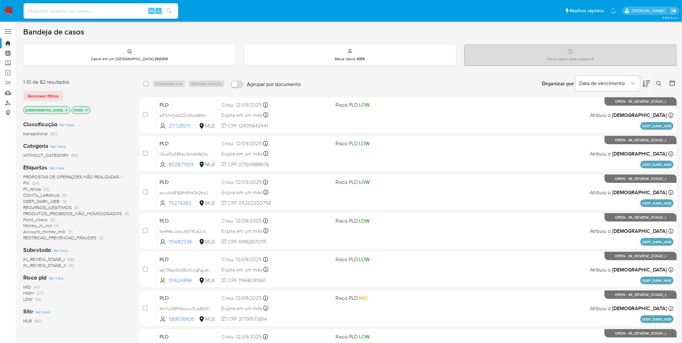
click at [116, 13] on input at bounding box center [101, 11] width 155 height 8
paste input "vrLUadMVB0TvA1bnwkLERtW6"
type input "vrLUadMVB0TvA1bnwkLERtW6"
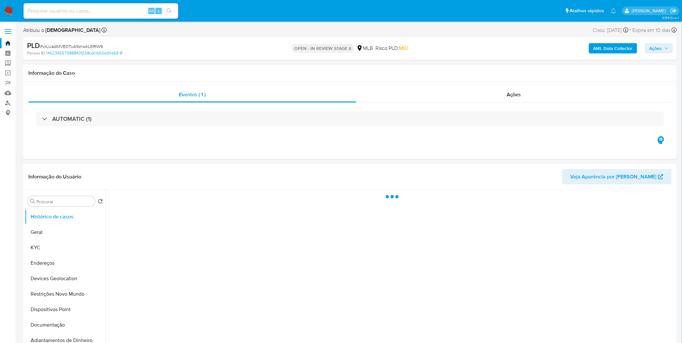
select select "10"
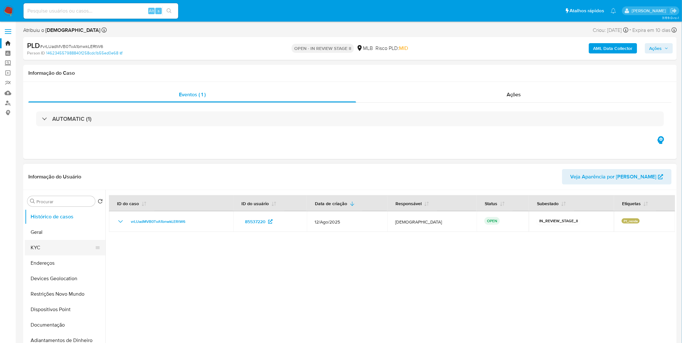
click at [52, 249] on button "KYC" at bounding box center [62, 247] width 75 height 15
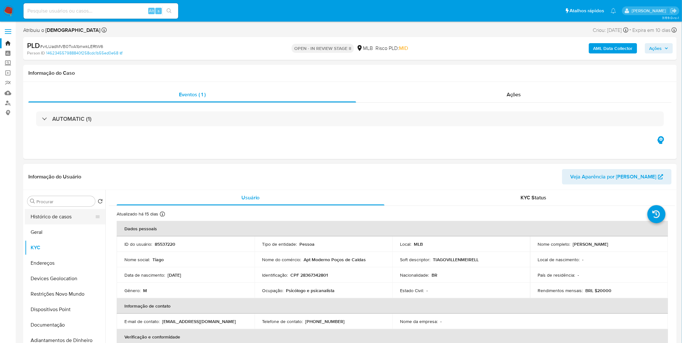
click at [50, 219] on button "Histórico de casos" at bounding box center [62, 216] width 75 height 15
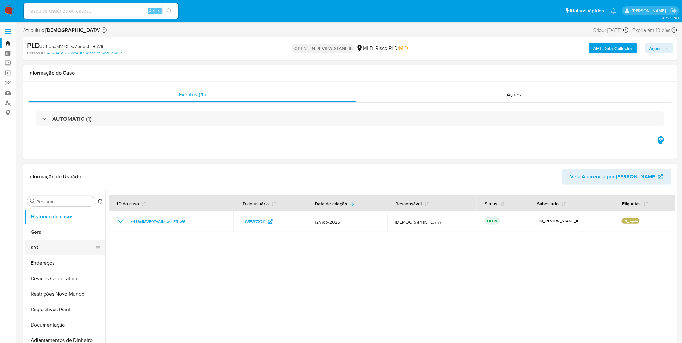
click at [56, 248] on button "KYC" at bounding box center [62, 247] width 75 height 15
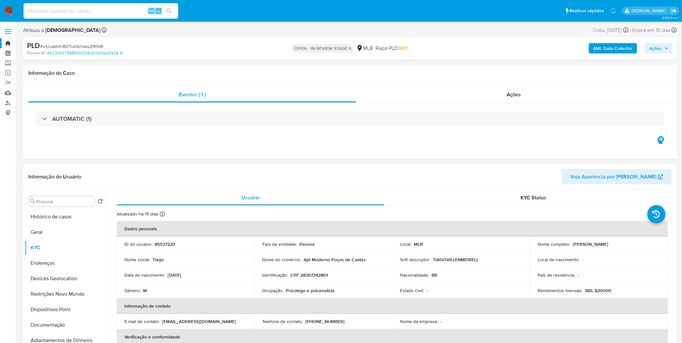
click at [94, 8] on input at bounding box center [101, 11] width 155 height 8
paste input "Y51Fts91gQ4BYTKBkmn5eTrR"
type input "Y51Fts91gQ4BYTKBkmn5eTrR"
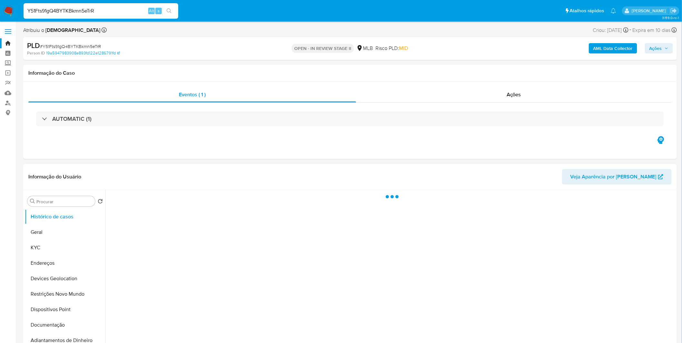
select select "10"
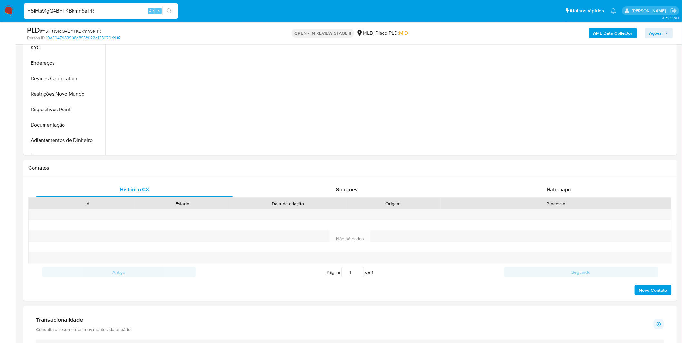
scroll to position [322, 0]
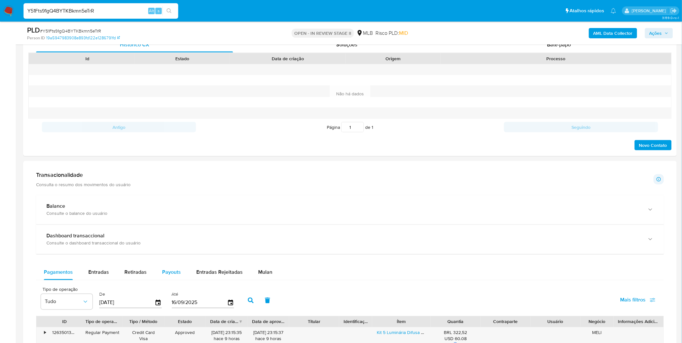
click at [154, 276] on button "Payouts" at bounding box center [171, 272] width 34 height 15
select select "10"
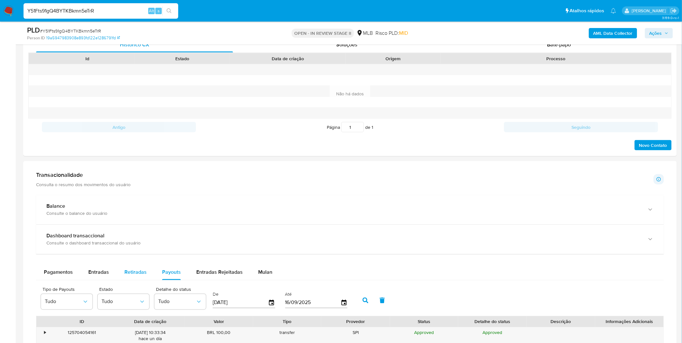
click at [144, 275] on span "Retiradas" at bounding box center [135, 272] width 22 height 7
select select "10"
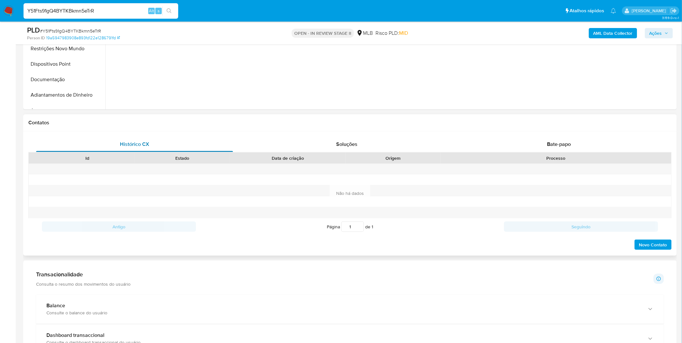
scroll to position [143, 0]
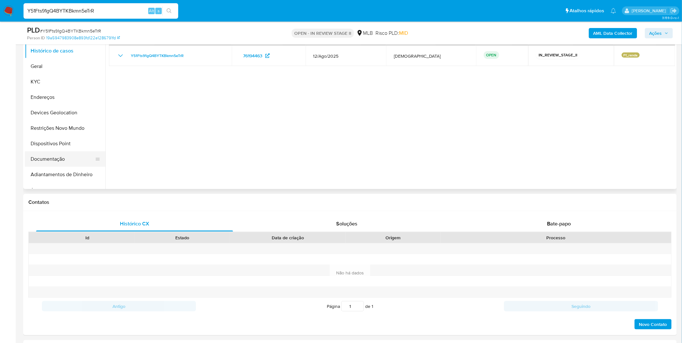
click at [62, 158] on button "Documentação" at bounding box center [62, 158] width 75 height 15
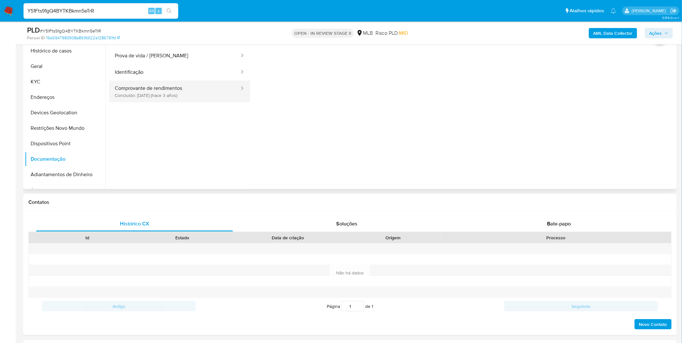
click at [169, 85] on button "Comprovante de rendimentos Concluído: 22/04/2022 (hace 3 años)" at bounding box center [174, 92] width 131 height 22
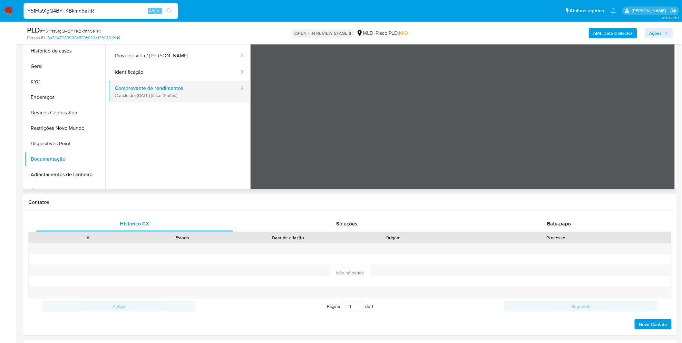
scroll to position [72, 0]
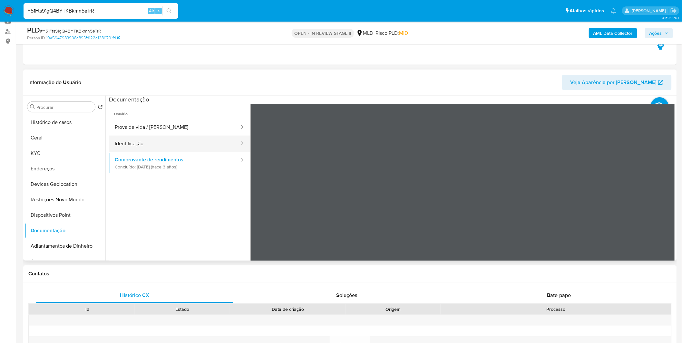
click at [143, 136] on button "Identificação" at bounding box center [174, 144] width 131 height 16
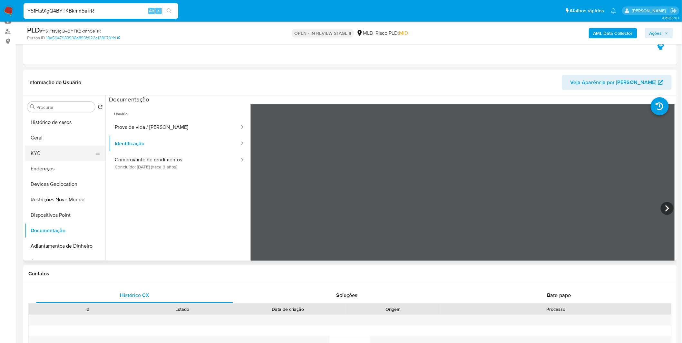
click at [62, 148] on button "KYC" at bounding box center [62, 153] width 75 height 15
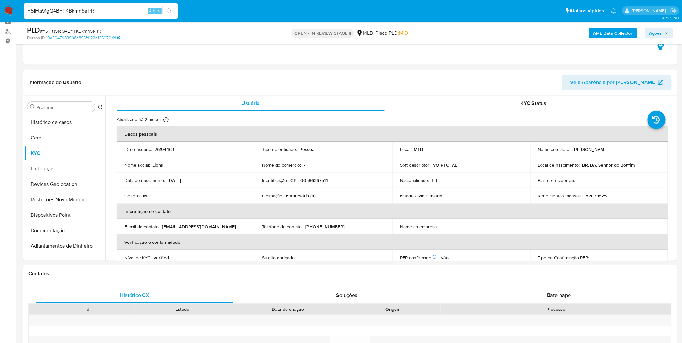
click at [103, 9] on input "Y51Fts91gQ4BYTKBkmn5eTrR" at bounding box center [101, 11] width 155 height 8
paste input "1SiEFuHYYAdya7blurNSMlyC"
type input "1SiEFuHYYAdya7blurNSMlyC"
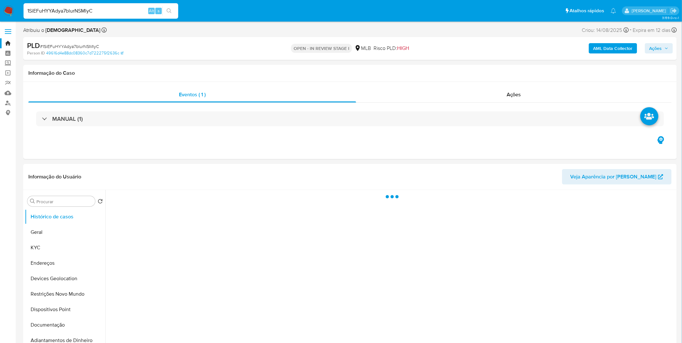
select select "10"
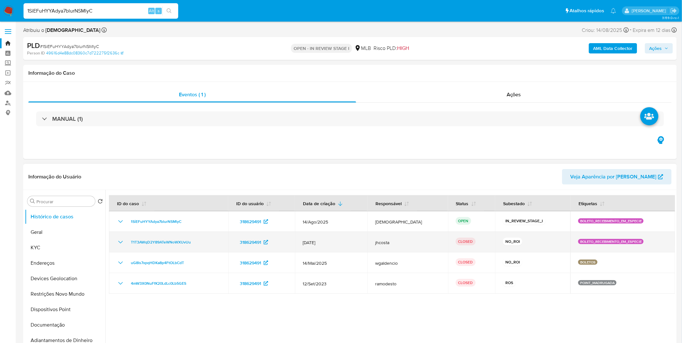
click at [121, 240] on icon "Mostrar/Ocultar" at bounding box center [121, 242] width 8 height 8
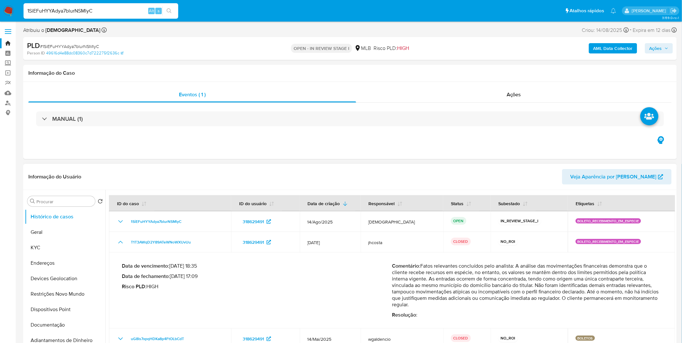
drag, startPoint x: 513, startPoint y: 287, endPoint x: 512, endPoint y: 291, distance: 3.8
click at [512, 291] on p "Comentário : Fatos relevantes concluídos pelo analista: A análise das movimenta…" at bounding box center [527, 285] width 270 height 45
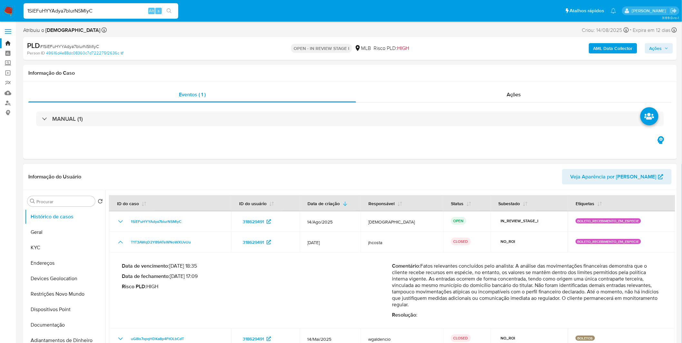
click at [507, 295] on p "Comentário : Fatos relevantes concluídos pelo analista: A análise das movimenta…" at bounding box center [527, 285] width 270 height 45
drag, startPoint x: 440, startPoint y: 286, endPoint x: 457, endPoint y: 299, distance: 21.6
click at [457, 299] on p "Comentário : Fatos relevantes concluídos pelo analista: A análise das movimenta…" at bounding box center [527, 285] width 270 height 45
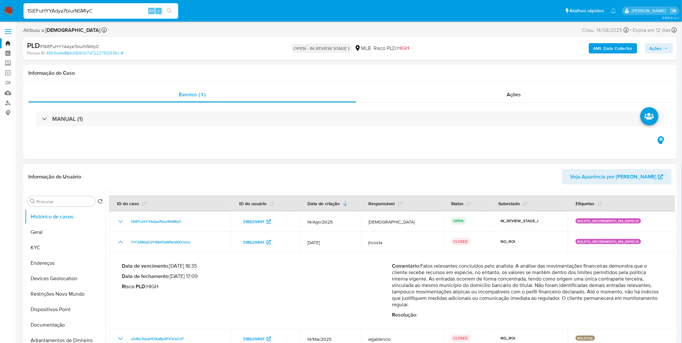
click at [447, 295] on p "Comentário : Fatos relevantes concluídos pelo analista: A análise das movimenta…" at bounding box center [527, 285] width 270 height 45
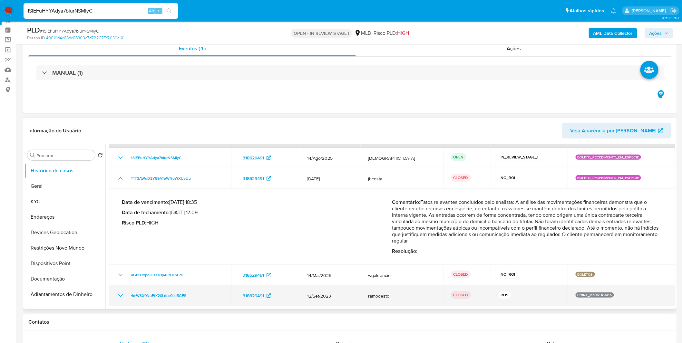
scroll to position [36, 0]
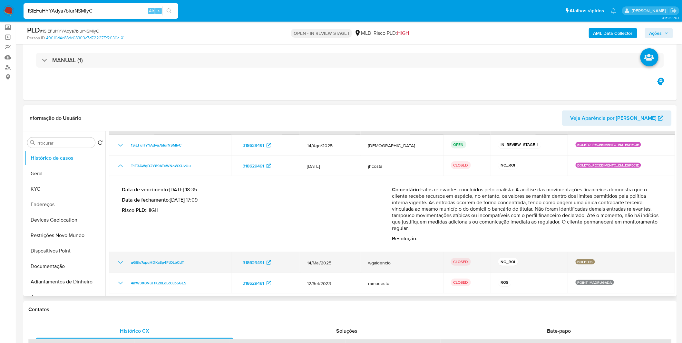
click at [124, 262] on icon "Mostrar/Ocultar" at bounding box center [121, 263] width 8 height 8
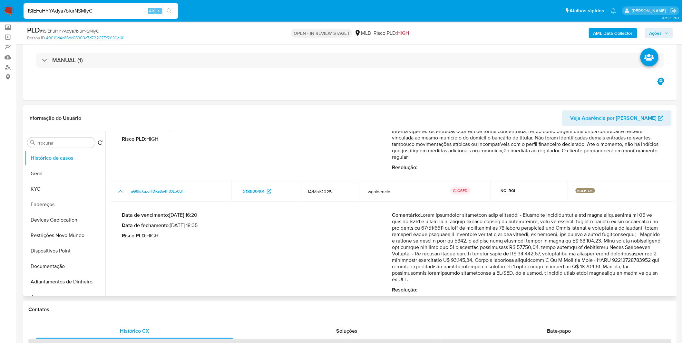
scroll to position [89, 0]
drag, startPoint x: 434, startPoint y: 215, endPoint x: 460, endPoint y: 247, distance: 40.9
click at [460, 247] on p "Comentário :" at bounding box center [527, 247] width 270 height 71
drag, startPoint x: 476, startPoint y: 238, endPoint x: 498, endPoint y: 270, distance: 38.4
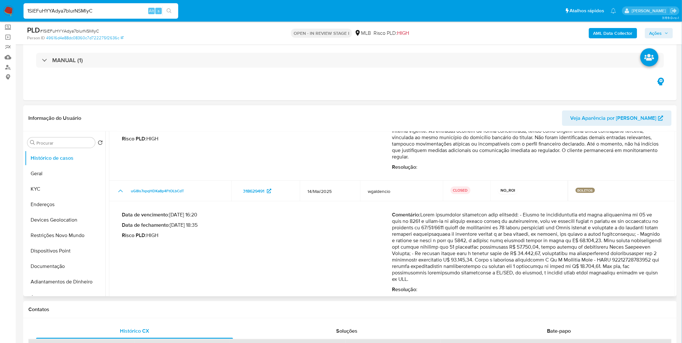
click at [498, 270] on p "Comentário :" at bounding box center [527, 247] width 270 height 71
drag, startPoint x: 498, startPoint y: 270, endPoint x: 446, endPoint y: 234, distance: 63.3
click at [446, 234] on p "Comentário :" at bounding box center [527, 247] width 270 height 71
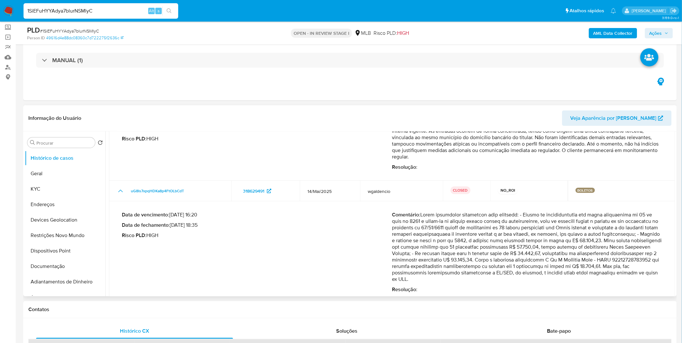
drag, startPoint x: 446, startPoint y: 234, endPoint x: 459, endPoint y: 271, distance: 38.9
click at [459, 270] on p "Comentário :" at bounding box center [527, 247] width 270 height 71
click at [459, 271] on p "Comentário :" at bounding box center [527, 247] width 270 height 71
drag, startPoint x: 459, startPoint y: 271, endPoint x: 471, endPoint y: 244, distance: 30.0
click at [471, 244] on p "Comentário :" at bounding box center [527, 247] width 270 height 71
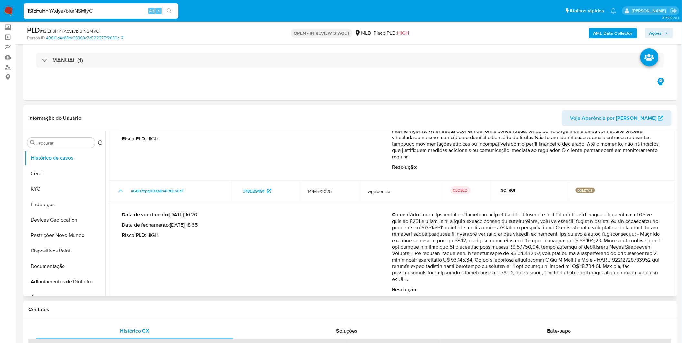
click at [471, 244] on p "Comentário :" at bounding box center [527, 247] width 270 height 71
drag, startPoint x: 417, startPoint y: 244, endPoint x: 501, endPoint y: 272, distance: 88.7
click at [501, 272] on p "Comentário :" at bounding box center [527, 247] width 270 height 71
drag, startPoint x: 501, startPoint y: 272, endPoint x: 500, endPoint y: 252, distance: 19.7
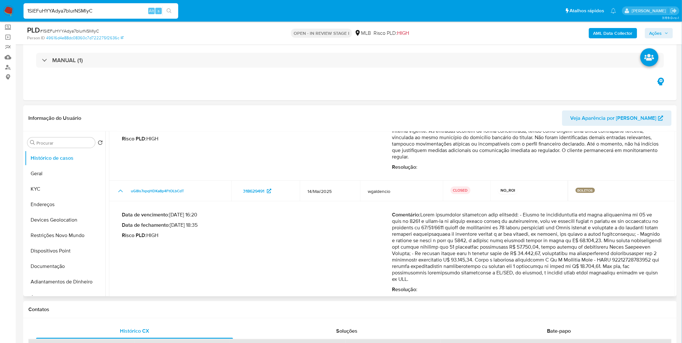
click at [500, 252] on p "Comentário :" at bounding box center [527, 247] width 270 height 71
drag, startPoint x: 396, startPoint y: 248, endPoint x: 490, endPoint y: 277, distance: 98.0
click at [490, 277] on p "Comentário :" at bounding box center [527, 247] width 270 height 71
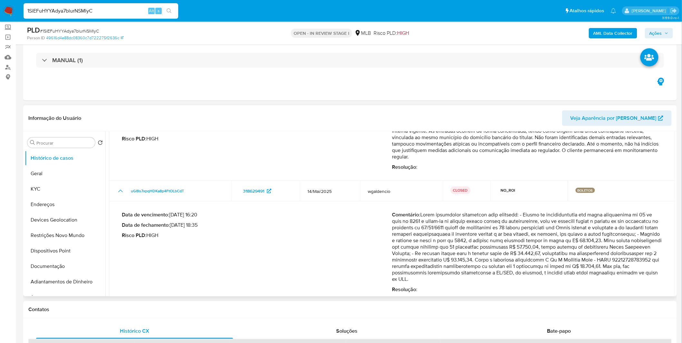
drag, startPoint x: 505, startPoint y: 252, endPoint x: 511, endPoint y: 273, distance: 21.9
click at [511, 273] on p "Comentário :" at bounding box center [527, 247] width 270 height 71
drag, startPoint x: 527, startPoint y: 260, endPoint x: 535, endPoint y: 277, distance: 19.2
click at [535, 277] on p "Comentário :" at bounding box center [527, 247] width 270 height 71
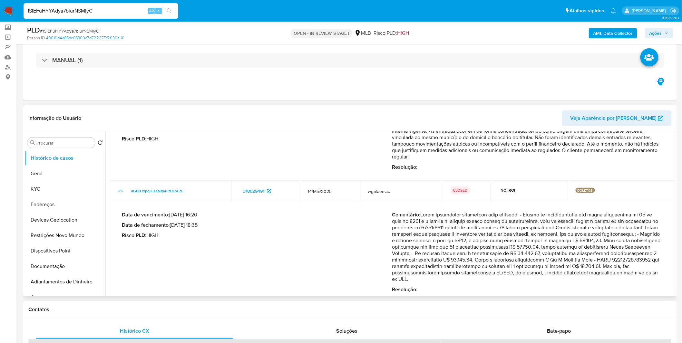
click at [535, 277] on p "Comentário :" at bounding box center [527, 247] width 270 height 71
drag, startPoint x: 531, startPoint y: 274, endPoint x: 524, endPoint y: 252, distance: 23.6
click at [524, 252] on p "Comentário :" at bounding box center [527, 247] width 270 height 71
drag, startPoint x: 524, startPoint y: 252, endPoint x: 521, endPoint y: 276, distance: 24.7
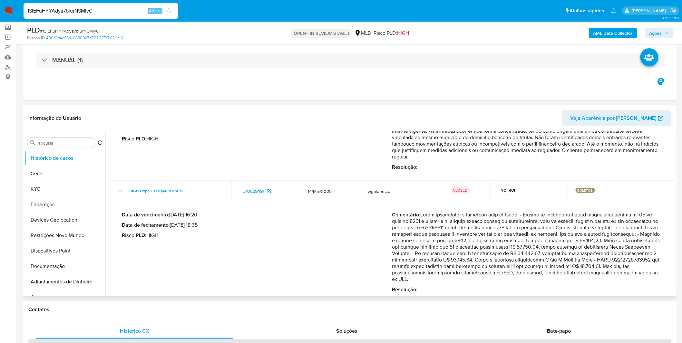
click at [521, 276] on p "Comentário :" at bounding box center [527, 247] width 270 height 71
drag, startPoint x: 521, startPoint y: 276, endPoint x: 513, endPoint y: 255, distance: 22.5
click at [513, 255] on p "Comentário :" at bounding box center [527, 247] width 270 height 71
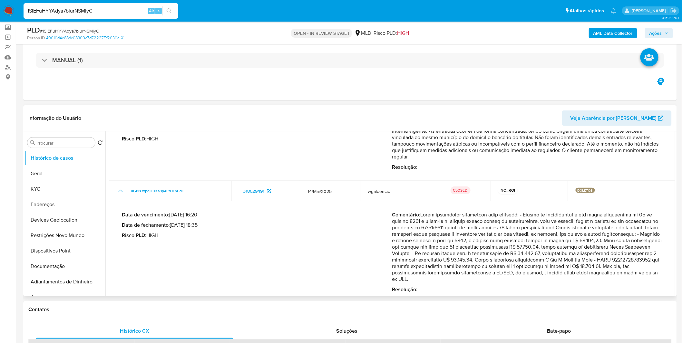
click at [513, 255] on p "Comentário :" at bounding box center [527, 247] width 270 height 71
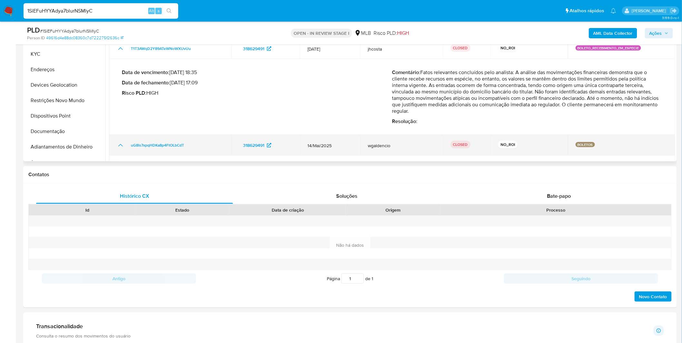
scroll to position [143, 0]
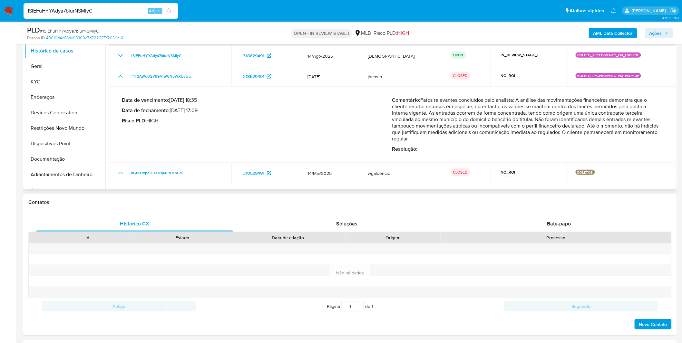
drag, startPoint x: 453, startPoint y: 135, endPoint x: 455, endPoint y: 117, distance: 17.5
click at [455, 117] on p "Comentário : Fatos relevantes concluídos pelo analista: A análise das movimenta…" at bounding box center [527, 119] width 270 height 45
drag, startPoint x: 403, startPoint y: 126, endPoint x: 505, endPoint y: 140, distance: 102.9
click at [505, 140] on p "Comentário : Fatos relevantes concluídos pelo analista: A análise das movimenta…" at bounding box center [527, 119] width 270 height 45
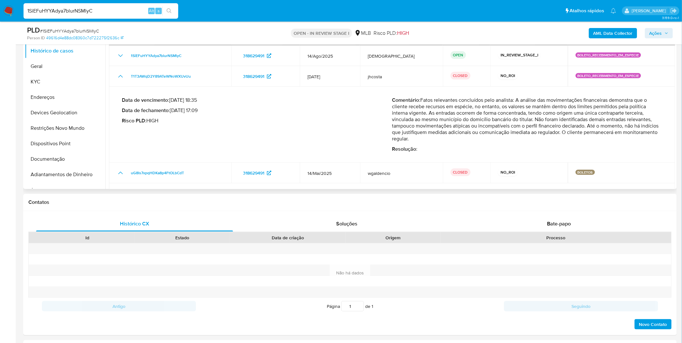
click at [505, 140] on p "Comentário : Fatos relevantes concluídos pelo analista: A análise das movimenta…" at bounding box center [527, 119] width 270 height 45
drag, startPoint x: 510, startPoint y: 138, endPoint x: 520, endPoint y: 126, distance: 15.6
click at [520, 126] on p "Comentário : Fatos relevantes concluídos pelo analista: A análise das movimenta…" at bounding box center [527, 119] width 270 height 45
drag, startPoint x: 520, startPoint y: 125, endPoint x: 530, endPoint y: 136, distance: 14.8
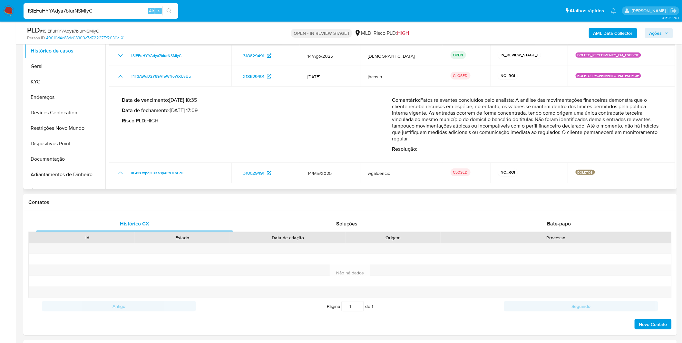
click at [530, 136] on p "Comentário : Fatos relevantes concluídos pelo analista: A análise das movimenta…" at bounding box center [527, 119] width 270 height 45
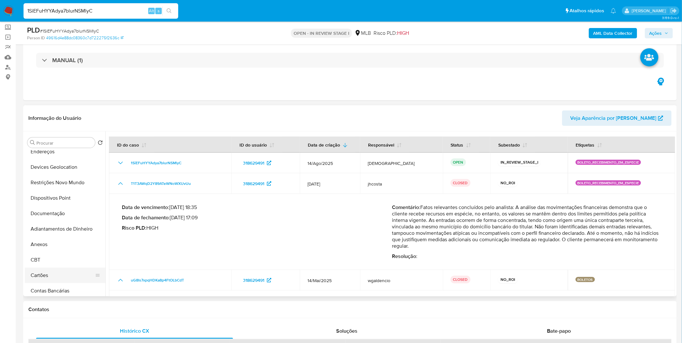
scroll to position [72, 0]
click at [62, 230] on button "Anexos" at bounding box center [62, 225] width 75 height 15
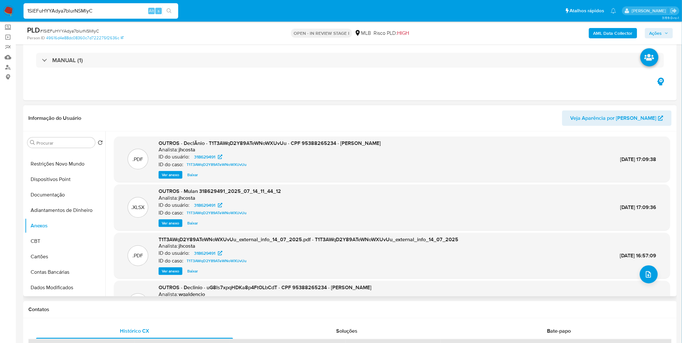
click at [175, 174] on span "Ver anexo" at bounding box center [170, 175] width 17 height 6
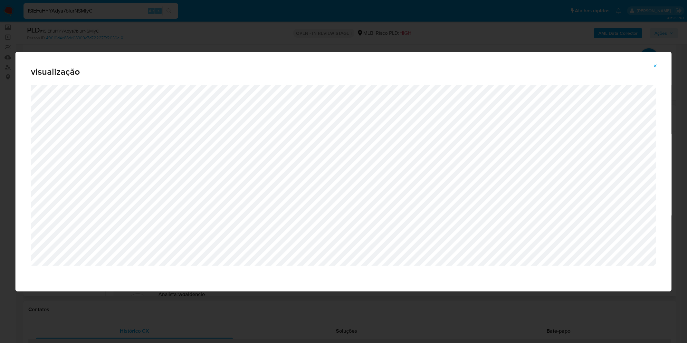
click at [650, 65] on button "Attachment preview" at bounding box center [656, 66] width 14 height 10
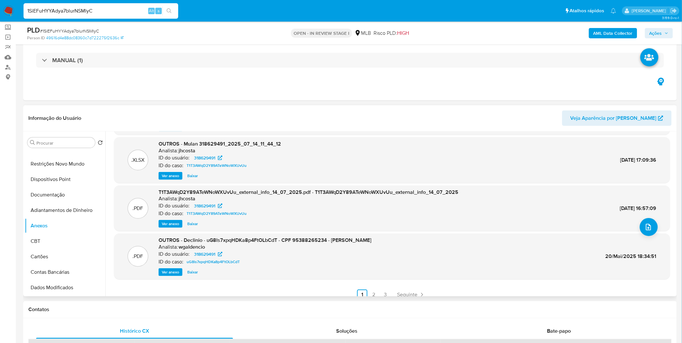
scroll to position [54, 0]
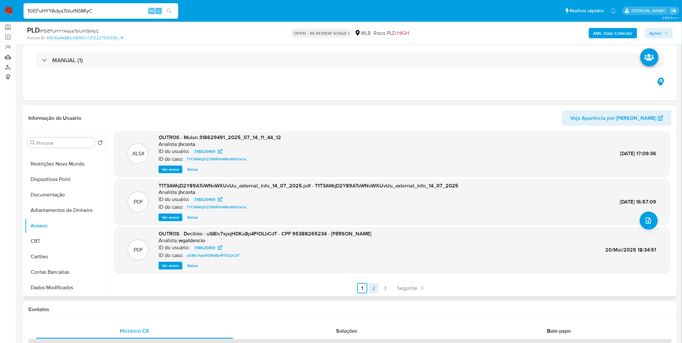
click at [375, 292] on link "2" at bounding box center [374, 288] width 10 height 10
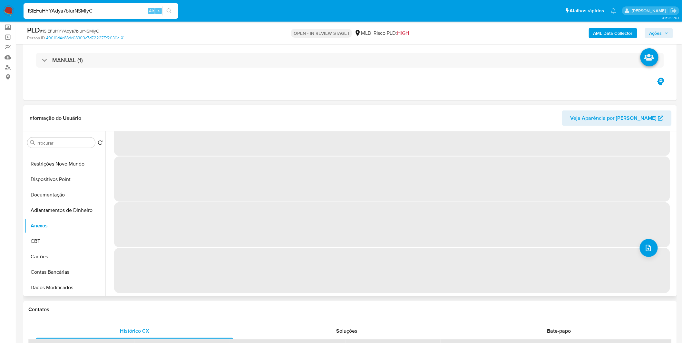
scroll to position [0, 0]
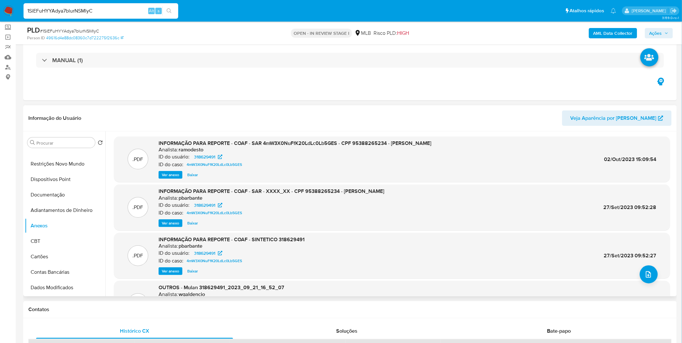
click at [171, 173] on span "Ver anexo" at bounding box center [170, 175] width 17 height 6
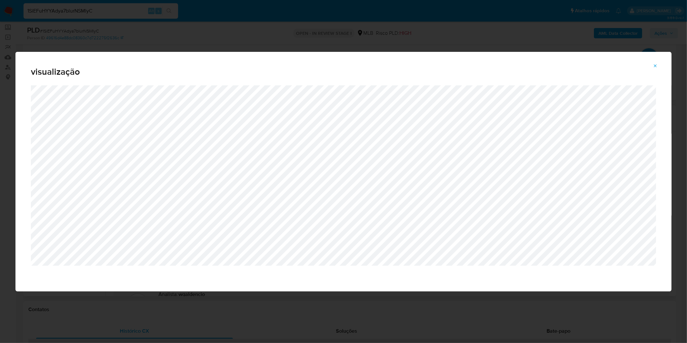
click at [660, 63] on button "Attachment preview" at bounding box center [656, 66] width 14 height 10
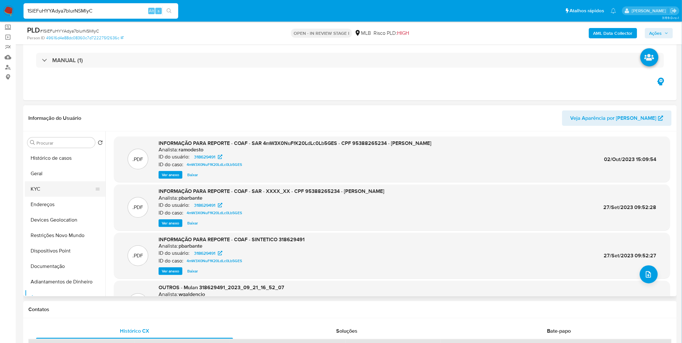
click at [55, 194] on button "KYC" at bounding box center [62, 188] width 75 height 15
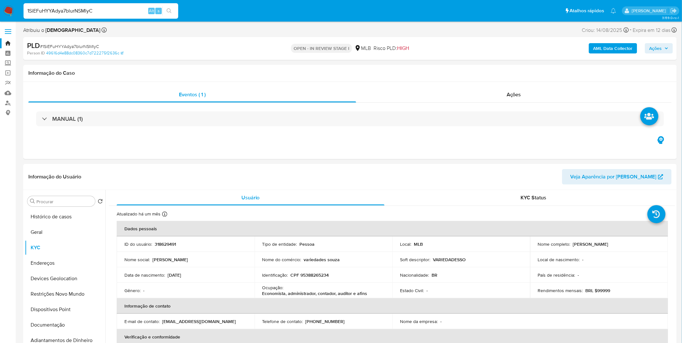
click at [84, 13] on input "1SiEFuHYYAdya7blurNSMlyC" at bounding box center [101, 11] width 155 height 8
paste input "cUcTnjDm5hTELMgJUgmhOKFd"
type input "cUcTnjDm5hTELMgJUgmhOKFd"
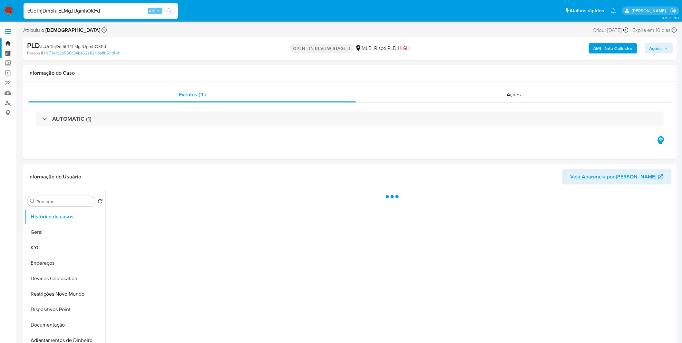
select select "10"
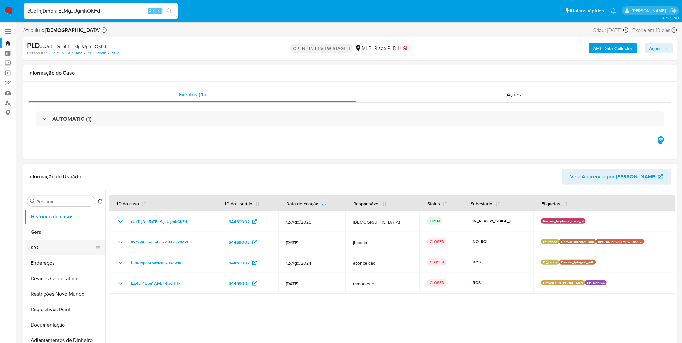
click at [44, 244] on button "KYC" at bounding box center [62, 247] width 75 height 15
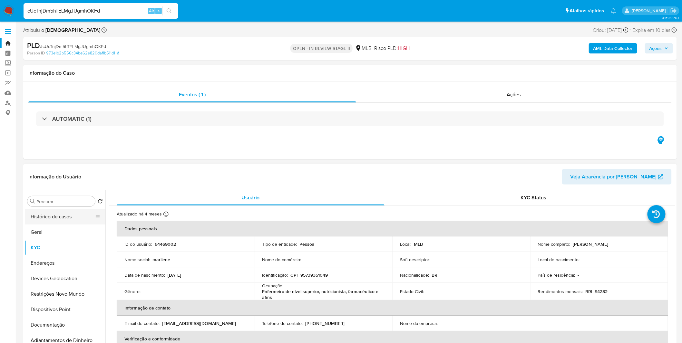
click at [69, 216] on button "Histórico de casos" at bounding box center [62, 216] width 75 height 15
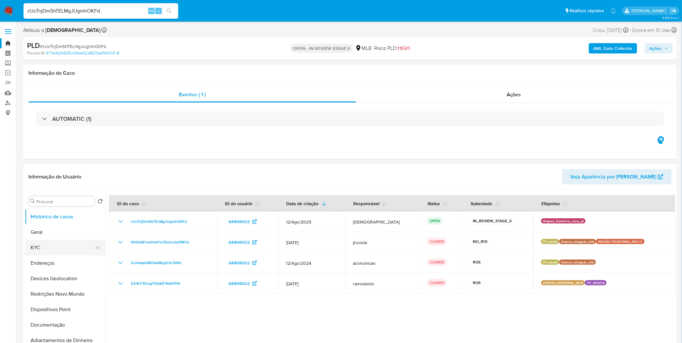
click at [50, 247] on button "KYC" at bounding box center [62, 247] width 75 height 15
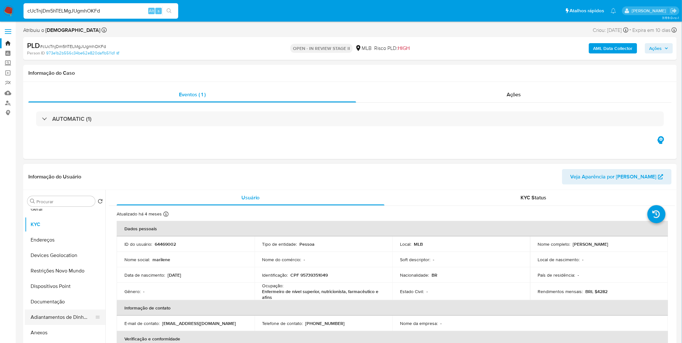
scroll to position [72, 0]
click at [48, 286] on button "Anexos" at bounding box center [62, 284] width 75 height 15
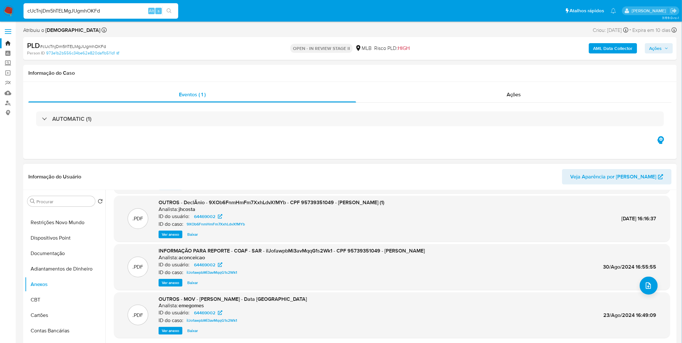
scroll to position [54, 0]
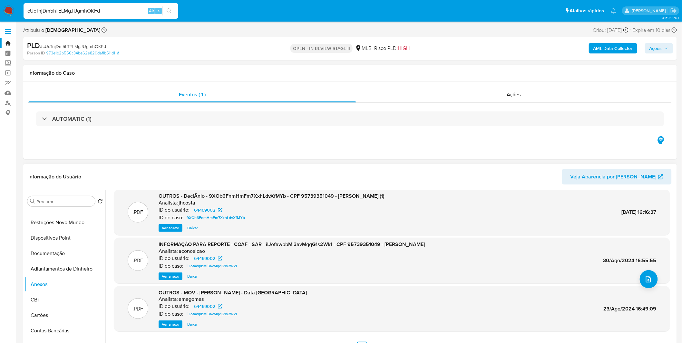
click at [168, 275] on span "Ver anexo" at bounding box center [170, 276] width 17 height 6
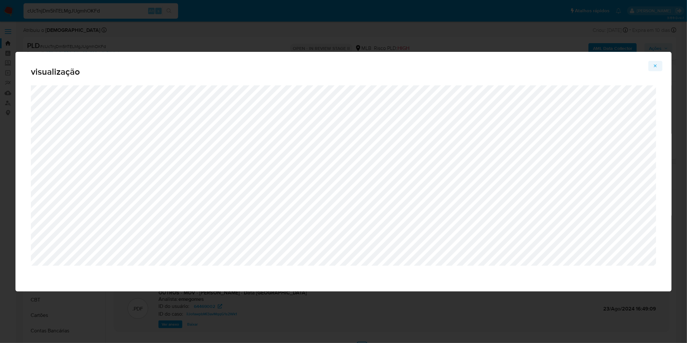
click at [656, 67] on icon "Attachment preview" at bounding box center [655, 65] width 5 height 5
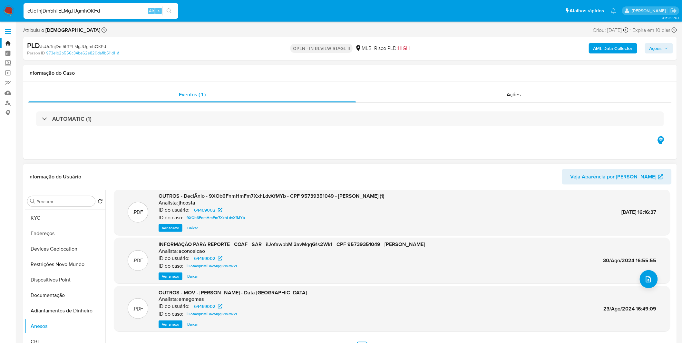
scroll to position [0, 0]
click at [75, 218] on button "Histórico de casos" at bounding box center [62, 216] width 75 height 15
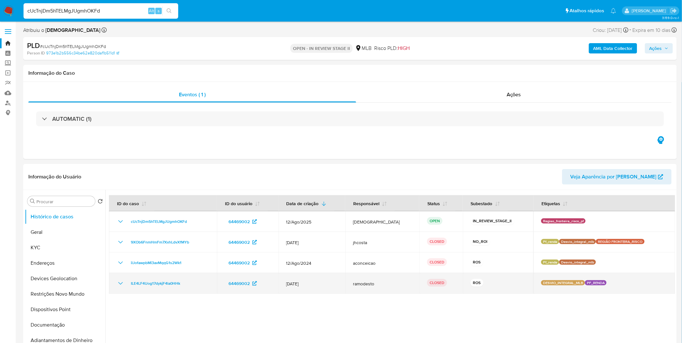
click at [117, 285] on icon "Mostrar/Ocultar" at bounding box center [121, 284] width 8 height 8
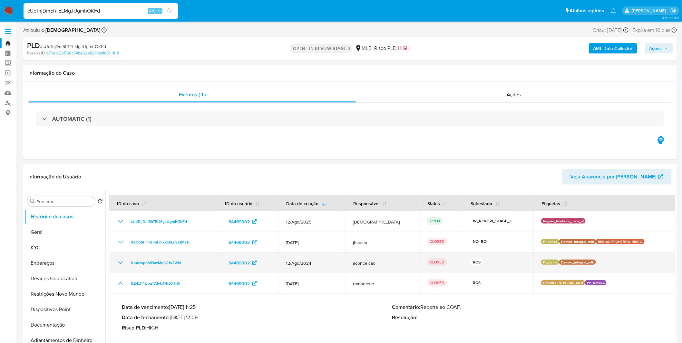
click at [117, 268] on td "ilJofawpbMi3avMqqG1s2Wk1" at bounding box center [163, 263] width 108 height 21
click at [120, 265] on icon "Mostrar/Ocultar" at bounding box center [121, 263] width 8 height 8
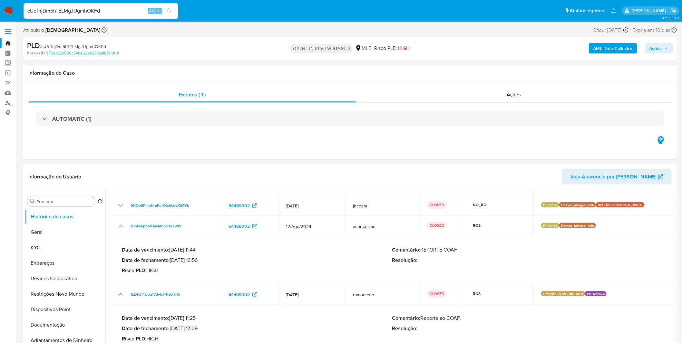
scroll to position [37, 0]
click at [60, 325] on button "Documentação" at bounding box center [62, 324] width 75 height 15
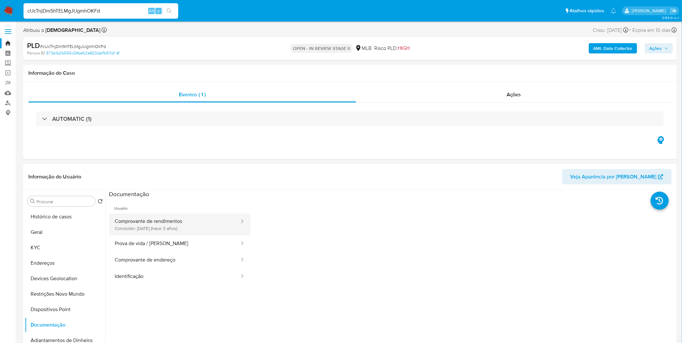
click at [156, 231] on button "Comprovante de rendimentos Concluído: 20/04/2022 (hace 3 años)" at bounding box center [174, 225] width 131 height 22
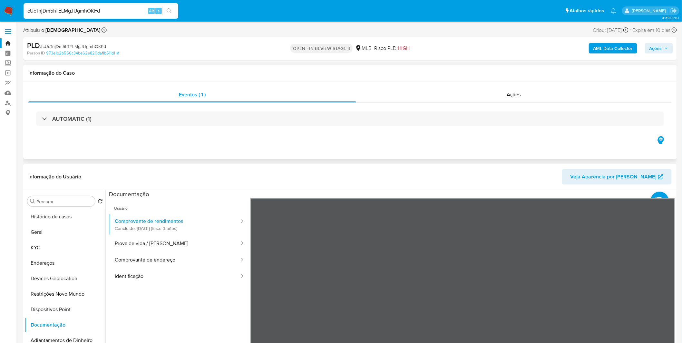
click at [48, 111] on div "AUTOMATIC (1)" at bounding box center [349, 119] width 643 height 32
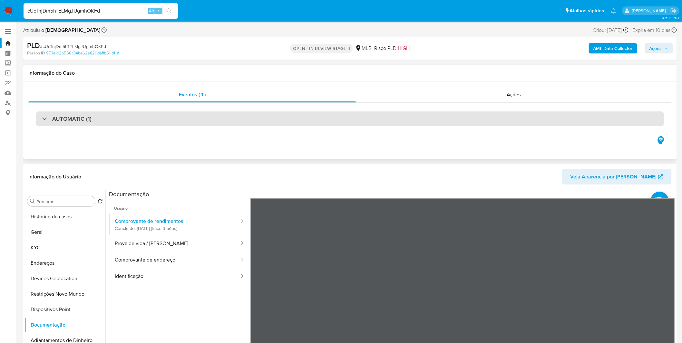
click at [42, 119] on div at bounding box center [42, 119] width 0 height 0
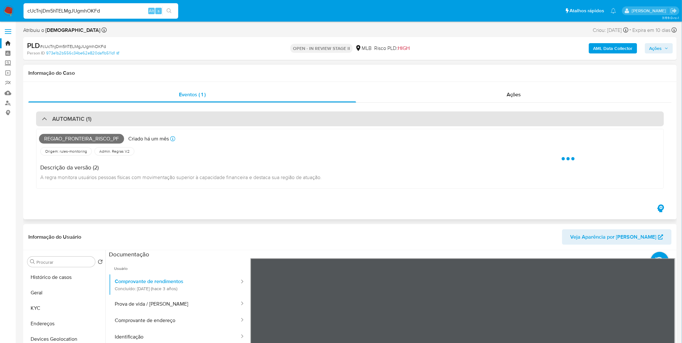
click at [53, 120] on h3 "AUTOMATIC (1)" at bounding box center [71, 118] width 39 height 7
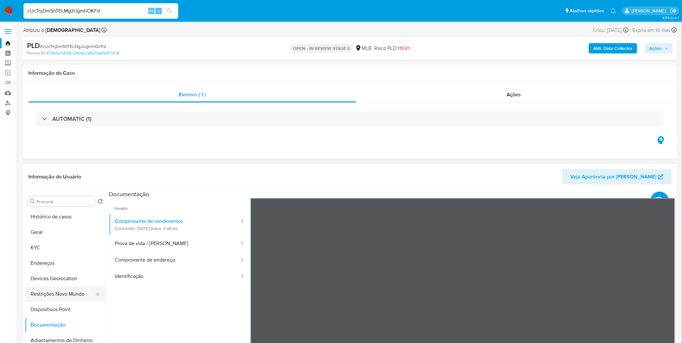
click at [62, 298] on button "Restrições Novo Mundo" at bounding box center [62, 294] width 75 height 15
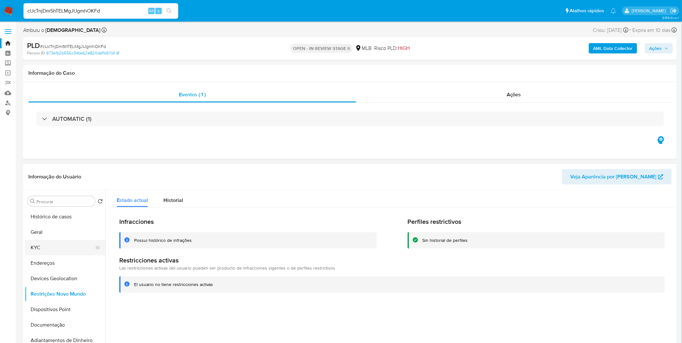
click at [82, 247] on button "KYC" at bounding box center [62, 247] width 75 height 15
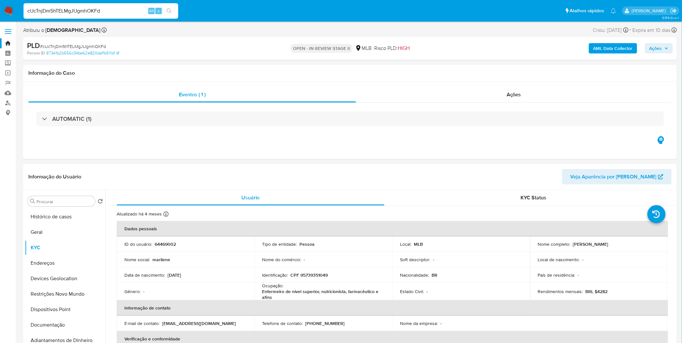
click at [89, 11] on input "cUcTnjDm5hTELMgJUgmhOKFd" at bounding box center [101, 11] width 155 height 8
paste input "7EFIUUZYI6K2E6mHli6AK99B"
type input "7EFIUUZYI6K2E6mHli6AK99B"
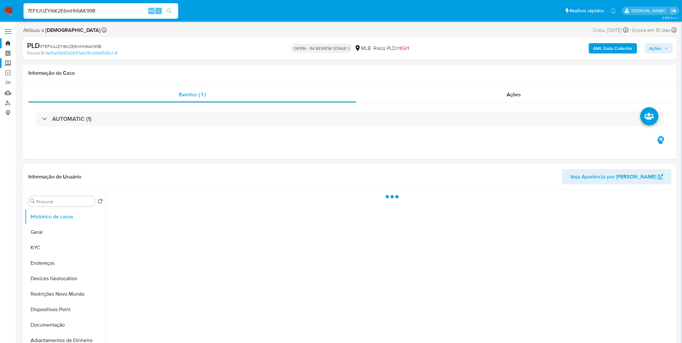
select select "10"
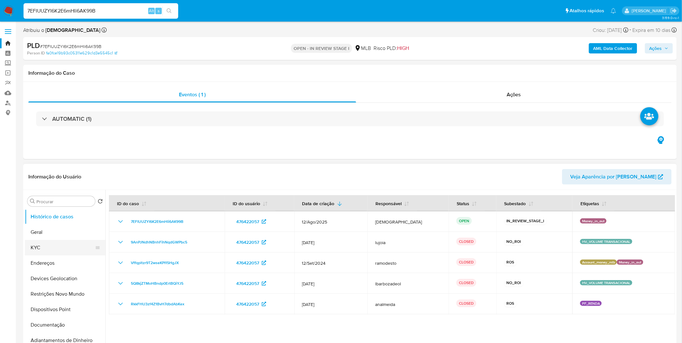
click at [53, 252] on button "KYC" at bounding box center [62, 247] width 75 height 15
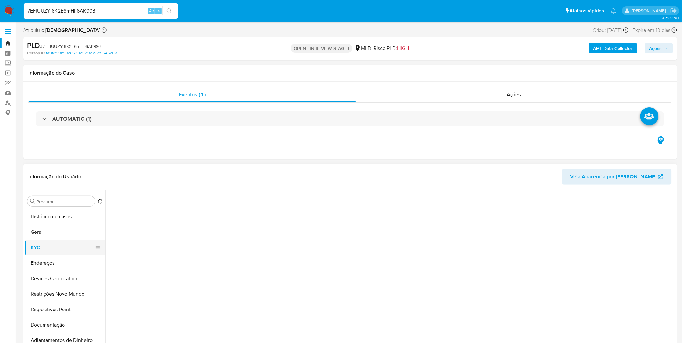
click at [53, 252] on button "KYC" at bounding box center [62, 247] width 75 height 15
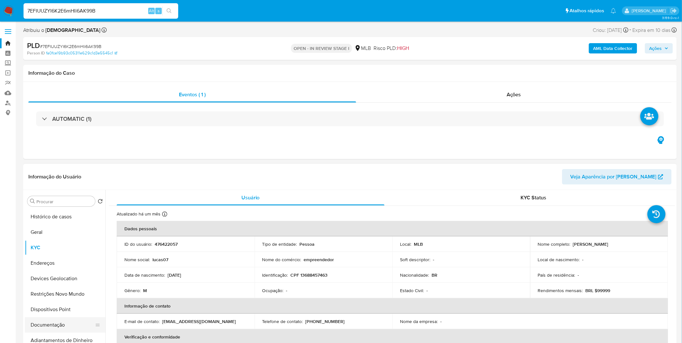
click at [71, 331] on button "Documentação" at bounding box center [62, 324] width 75 height 15
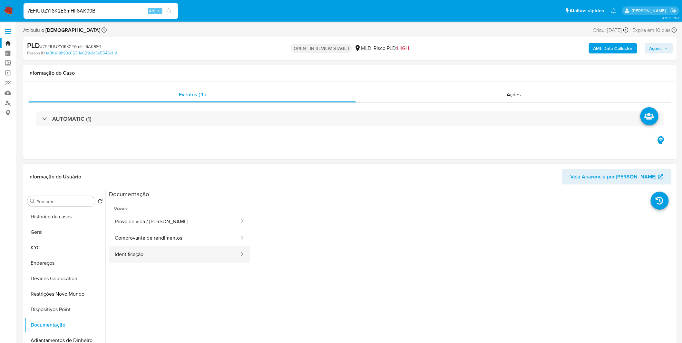
click at [145, 251] on button "Identificação" at bounding box center [174, 255] width 131 height 16
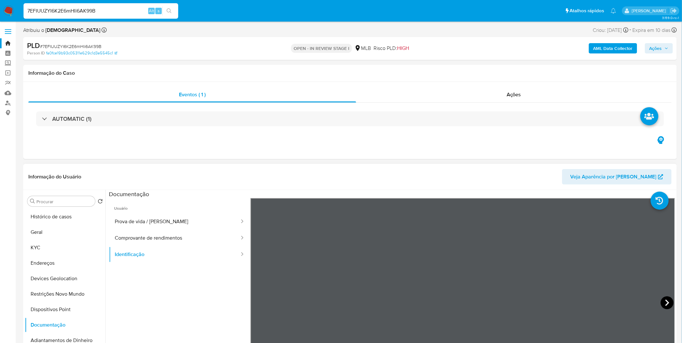
click at [666, 305] on icon at bounding box center [667, 302] width 13 height 13
click at [53, 252] on button "Anexos" at bounding box center [62, 248] width 75 height 15
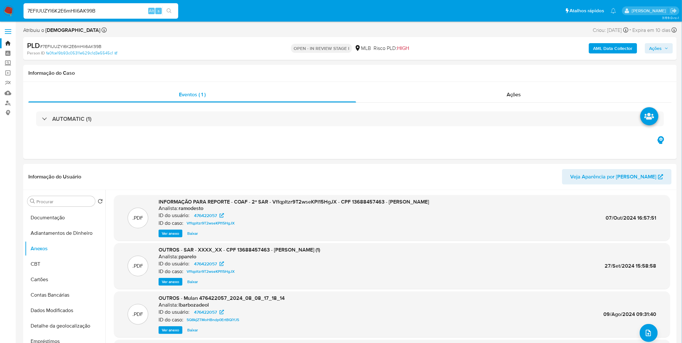
click at [171, 232] on span "Ver anexo" at bounding box center [170, 233] width 17 height 6
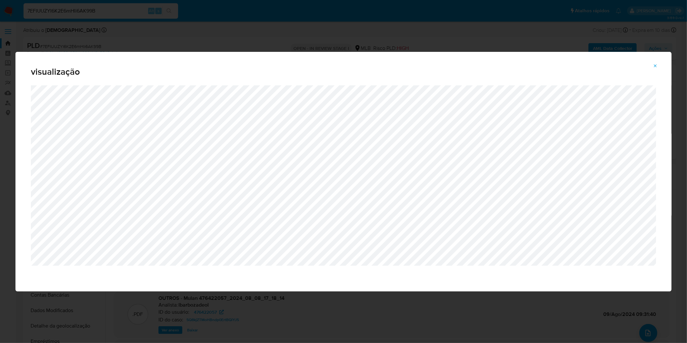
click at [659, 69] on button "Attachment preview" at bounding box center [656, 66] width 14 height 10
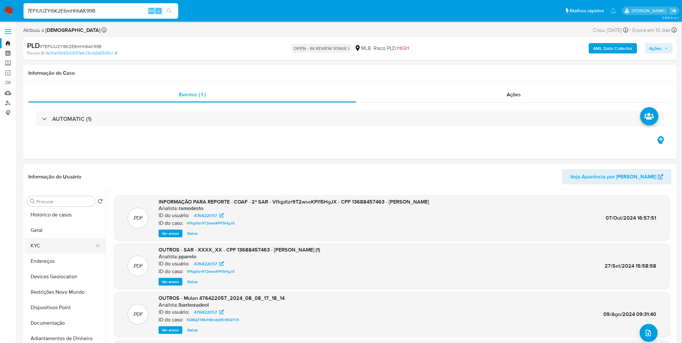
scroll to position [0, 0]
click at [69, 220] on button "Histórico de casos" at bounding box center [62, 216] width 75 height 15
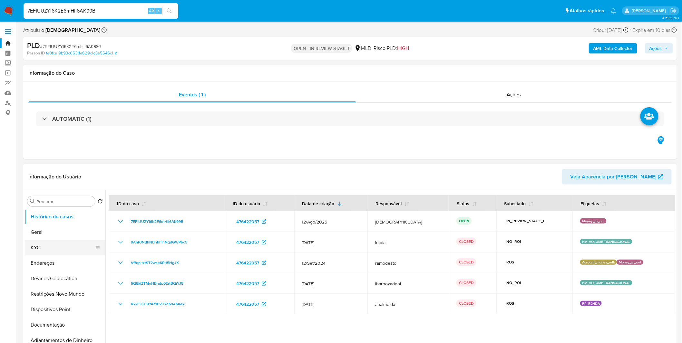
click at [48, 245] on button "KYC" at bounding box center [62, 247] width 75 height 15
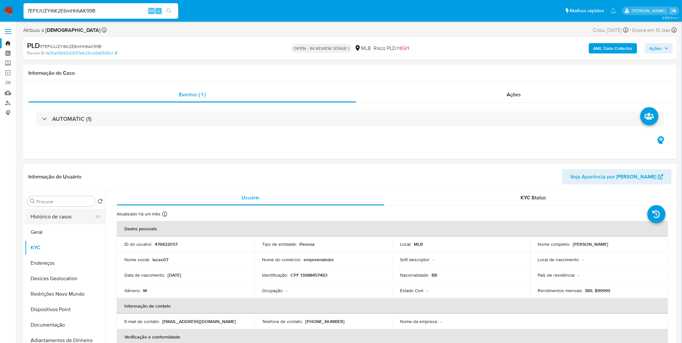
click at [59, 222] on button "Histórico de casos" at bounding box center [62, 216] width 75 height 15
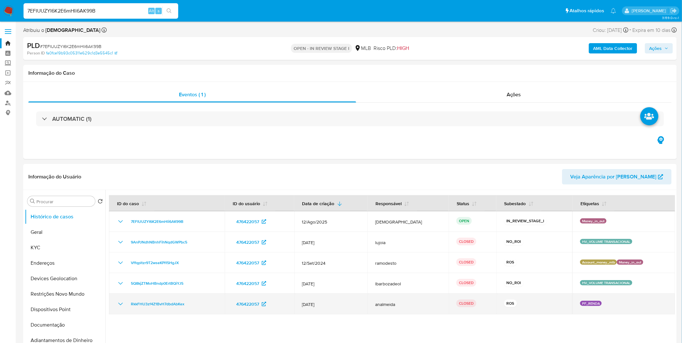
click at [120, 305] on icon "Mostrar/Ocultar" at bounding box center [121, 304] width 8 height 8
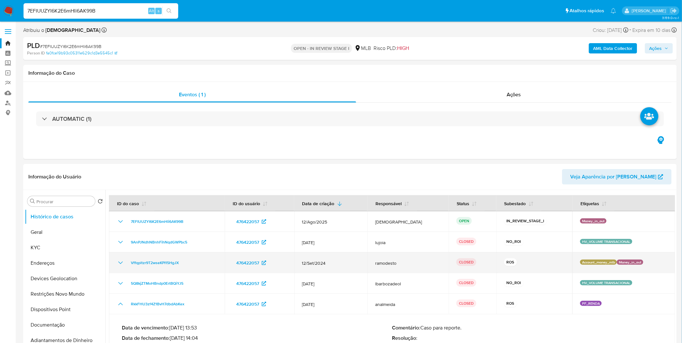
click at [121, 258] on td "Vffqpltzr9T2wseKPI15HgJX" at bounding box center [167, 263] width 116 height 21
click at [121, 264] on icon "Mostrar/Ocultar" at bounding box center [121, 263] width 8 height 8
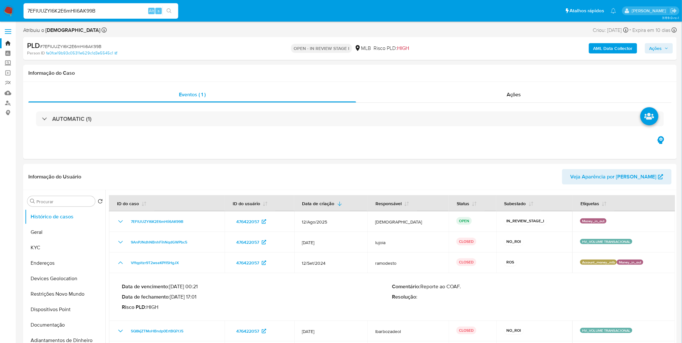
scroll to position [36, 0]
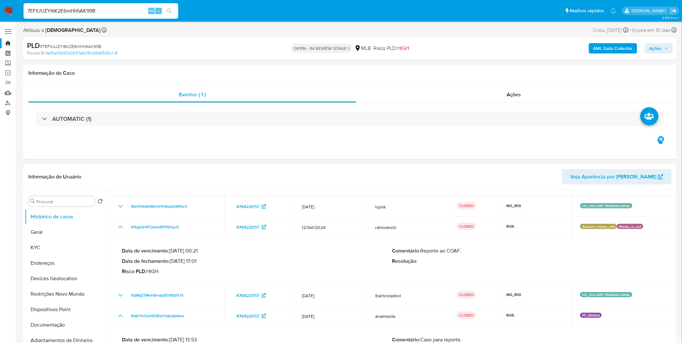
click at [15, 8] on nav "Pausado Ver notificaciones 7EFIUUZYI6K2E6mHli6AK99B Alt s Atalhos rápidos Presi…" at bounding box center [341, 11] width 682 height 22
click at [11, 11] on img at bounding box center [8, 10] width 11 height 11
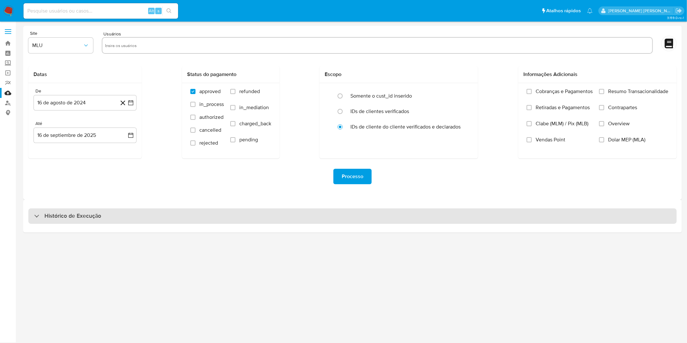
click at [58, 218] on h3 "Histórico de Execução" at bounding box center [72, 216] width 57 height 8
select select "10"
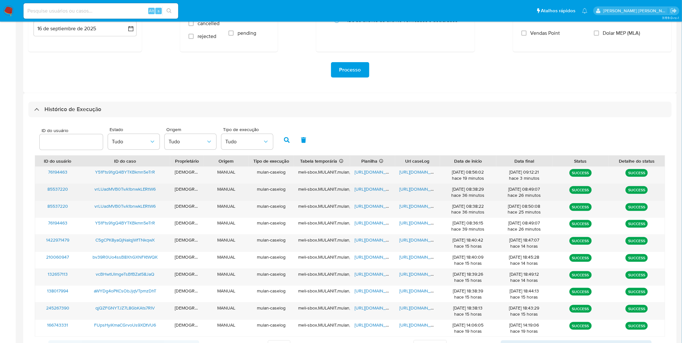
scroll to position [107, 0]
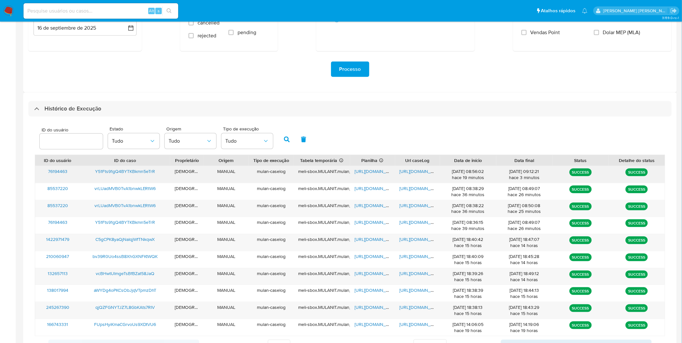
click at [415, 172] on span "[URL][DOMAIN_NAME]" at bounding box center [422, 171] width 44 height 6
click at [366, 173] on span "[URL][DOMAIN_NAME]" at bounding box center [377, 171] width 44 height 6
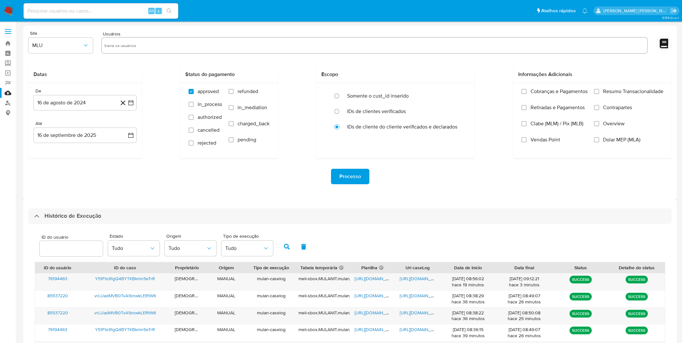
select select "10"
click at [11, 104] on link "Localizador de pessoas" at bounding box center [38, 103] width 77 height 10
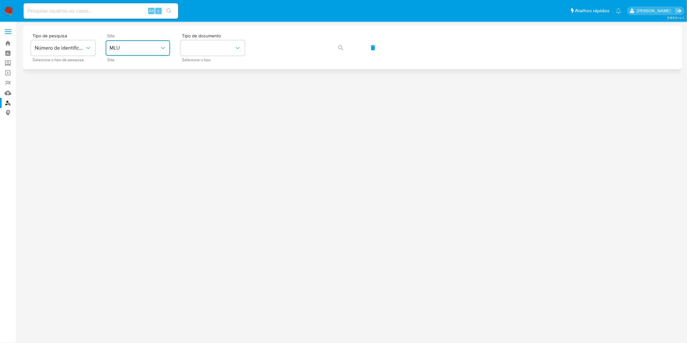
click at [123, 55] on button "MLU" at bounding box center [138, 47] width 64 height 15
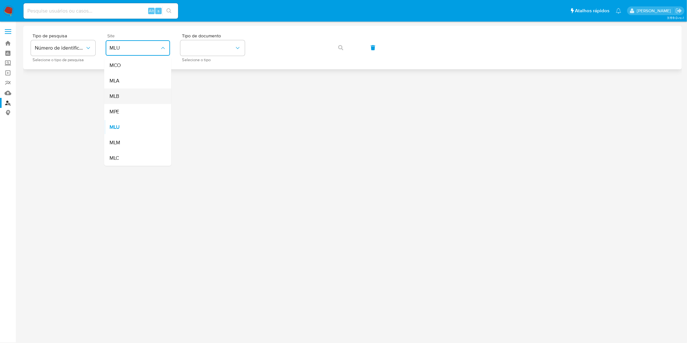
click at [133, 97] on div "MLB" at bounding box center [136, 96] width 53 height 15
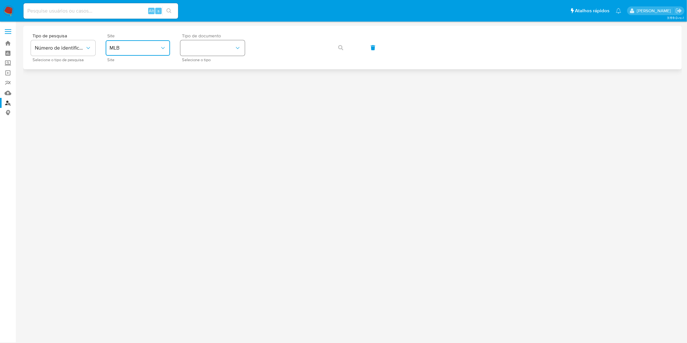
click at [211, 50] on button "identificationType" at bounding box center [212, 47] width 64 height 15
click at [212, 93] on div "CPF CPF" at bounding box center [210, 91] width 53 height 22
click at [340, 50] on span "button" at bounding box center [340, 48] width 5 height 14
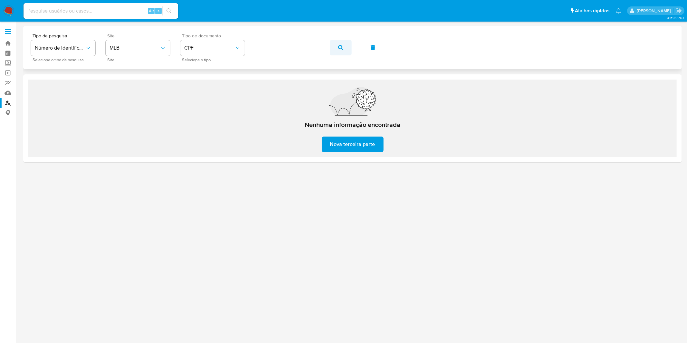
click at [345, 43] on button "button" at bounding box center [341, 47] width 22 height 15
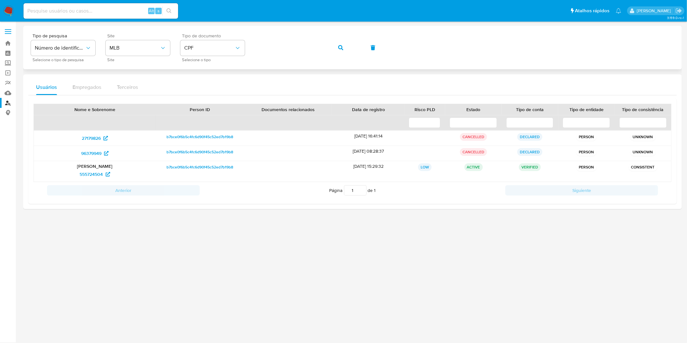
click at [345, 50] on button "button" at bounding box center [341, 47] width 22 height 15
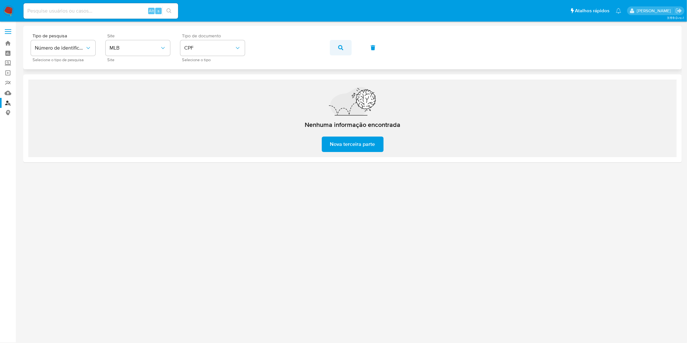
click at [344, 49] on button "button" at bounding box center [341, 47] width 22 height 15
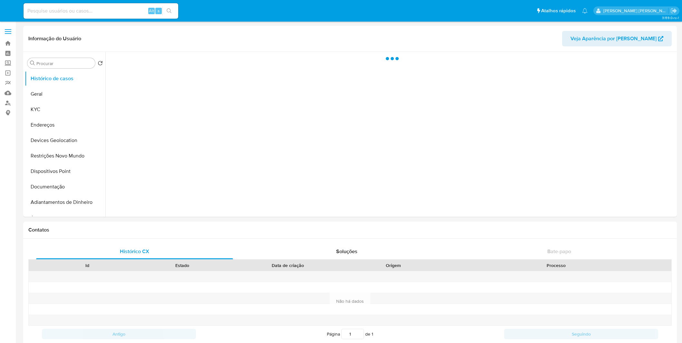
select select "10"
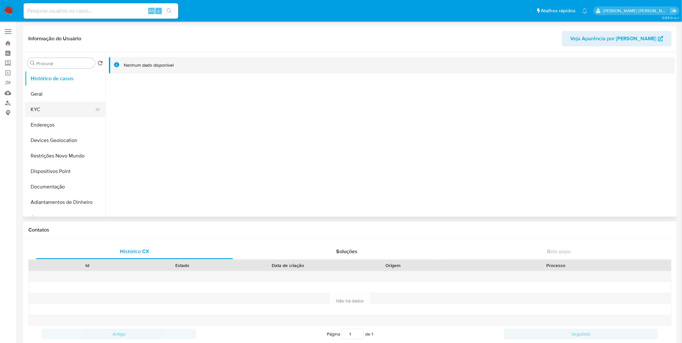
click at [55, 112] on button "KYC" at bounding box center [62, 109] width 75 height 15
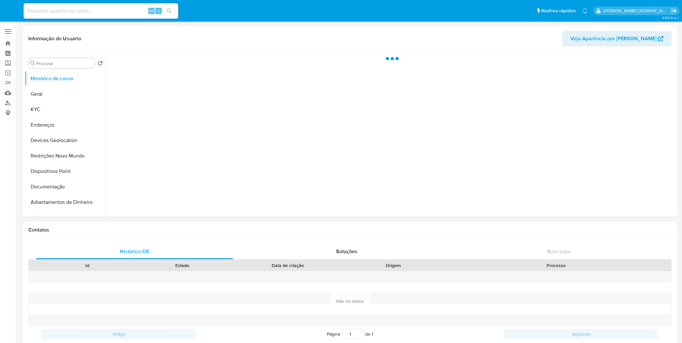
select select "10"
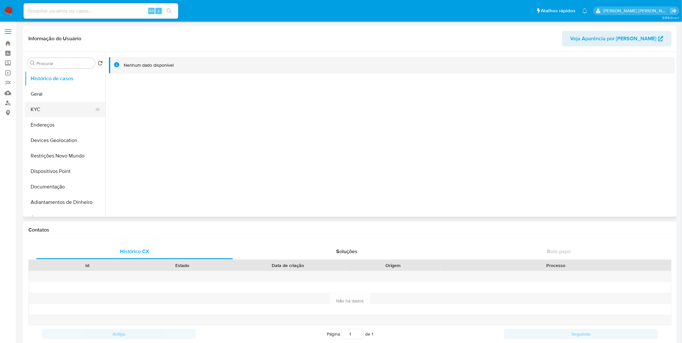
click at [35, 109] on button "KYC" at bounding box center [62, 109] width 75 height 15
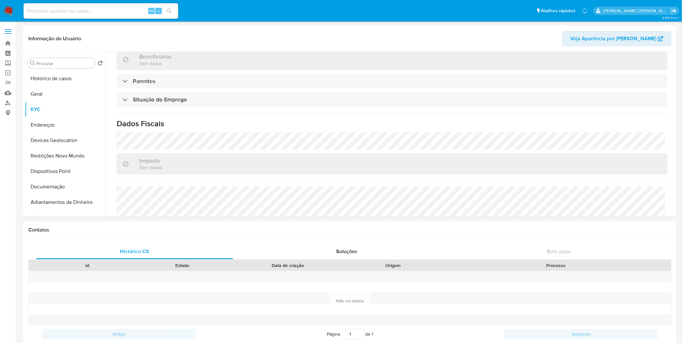
scroll to position [248, 0]
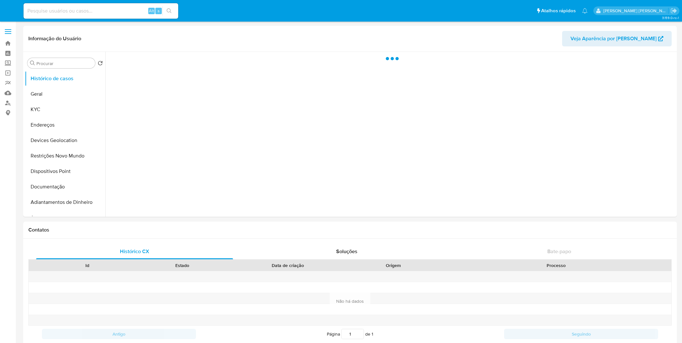
select select "10"
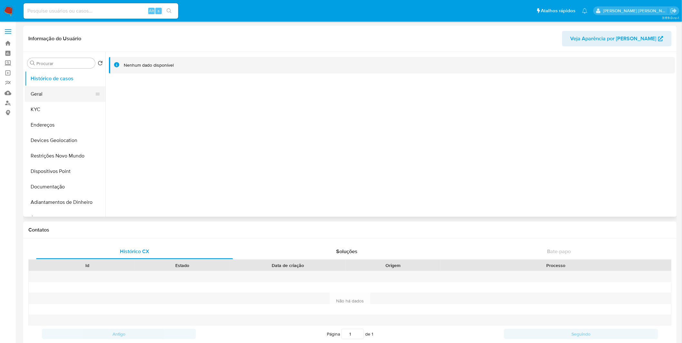
click at [74, 98] on button "Geral" at bounding box center [62, 93] width 75 height 15
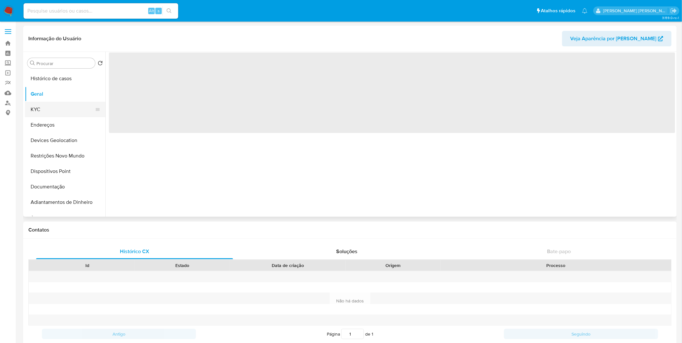
click at [72, 105] on button "KYC" at bounding box center [62, 109] width 75 height 15
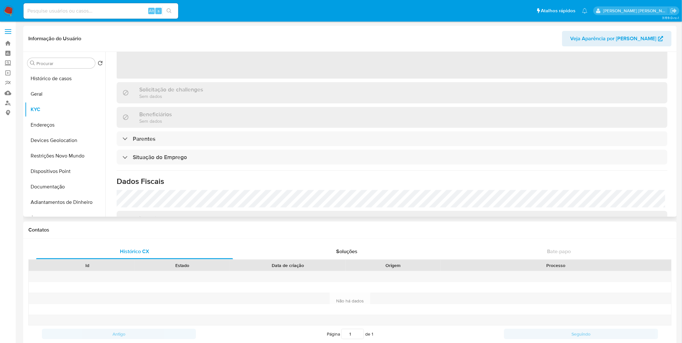
scroll to position [169, 0]
